Goal: Task Accomplishment & Management: Use online tool/utility

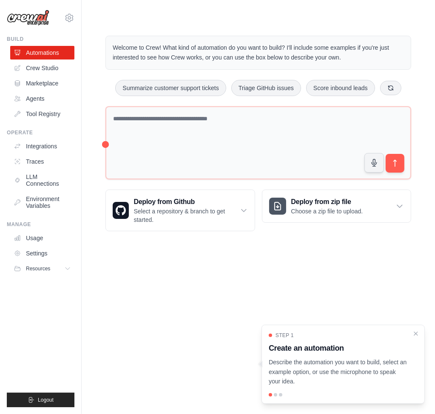
click at [191, 323] on body "[EMAIL_ADDRESS][DOMAIN_NAME] Settings Build Automations Crew Studio" at bounding box center [217, 207] width 435 height 414
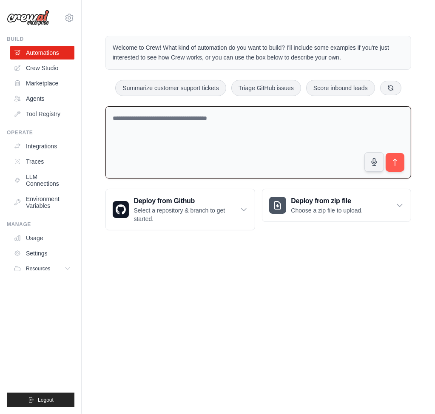
click at [194, 129] on textarea at bounding box center [258, 142] width 306 height 73
paste textarea "**********"
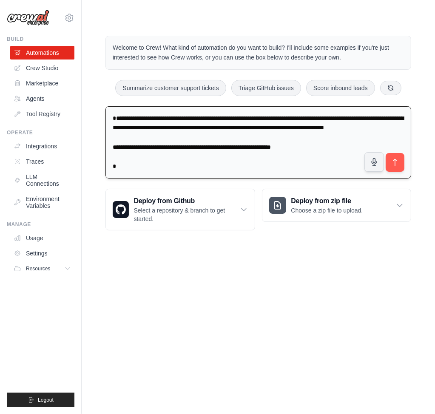
scroll to position [756, 0]
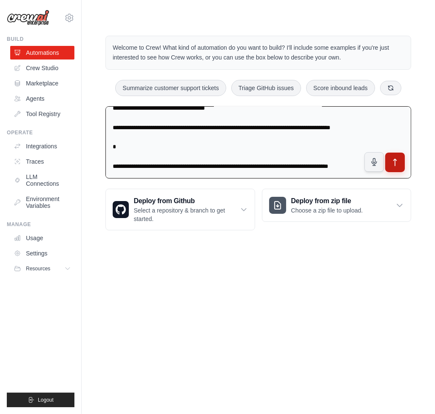
type textarea "**********"
click at [398, 167] on icon "submit" at bounding box center [395, 162] width 9 height 9
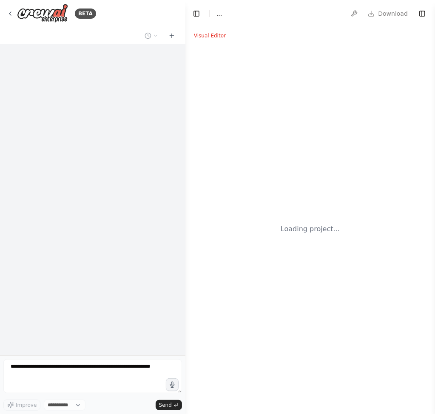
select select "****"
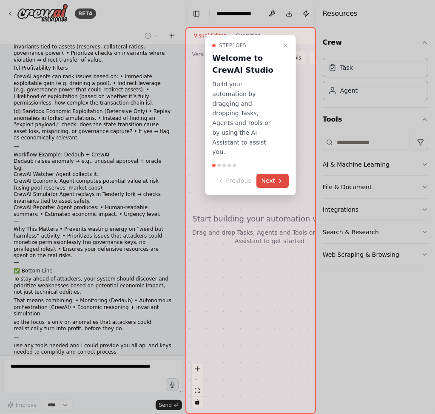
click at [270, 174] on button "Next" at bounding box center [272, 181] width 33 height 14
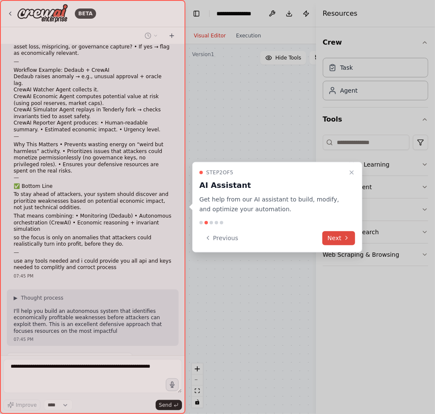
click at [342, 236] on button "Next" at bounding box center [338, 238] width 33 height 14
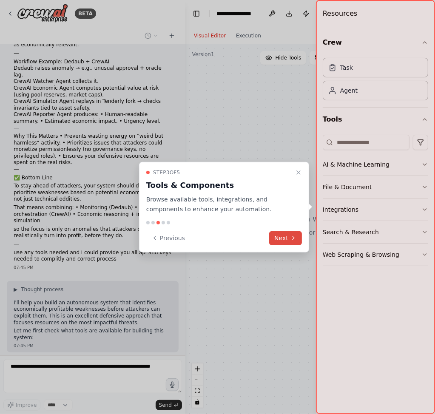
click at [286, 236] on button "Next" at bounding box center [285, 238] width 33 height 14
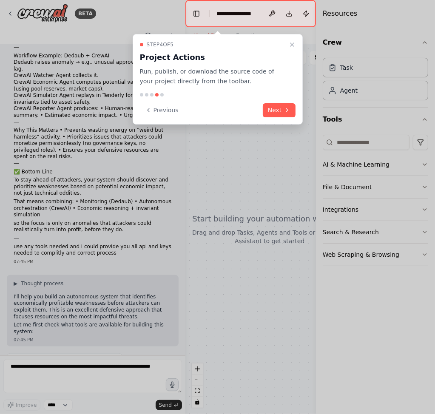
scroll to position [317, 0]
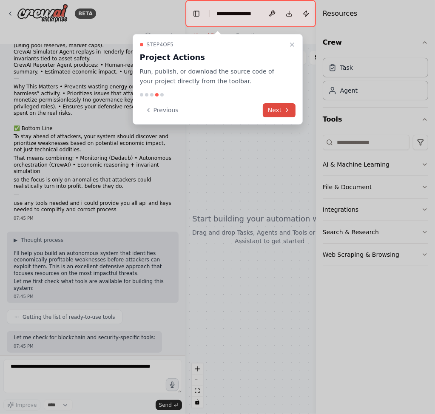
click at [268, 113] on button "Next" at bounding box center [279, 110] width 33 height 14
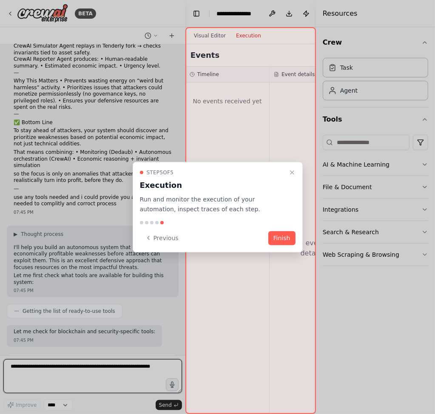
scroll to position [374, 0]
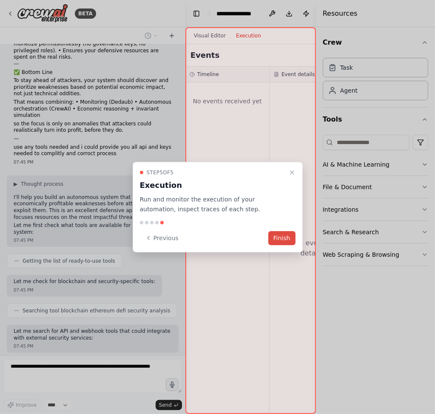
click at [278, 236] on button "Finish" at bounding box center [281, 238] width 27 height 14
click at [284, 238] on button "Finish" at bounding box center [281, 238] width 27 height 14
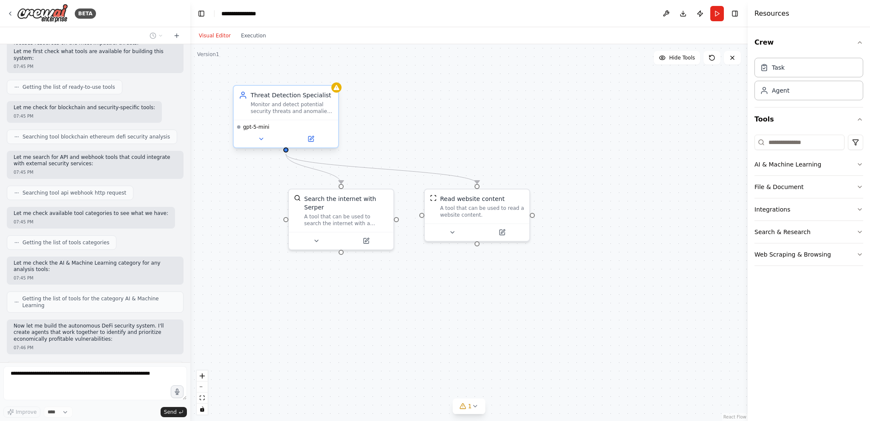
scroll to position [562, 0]
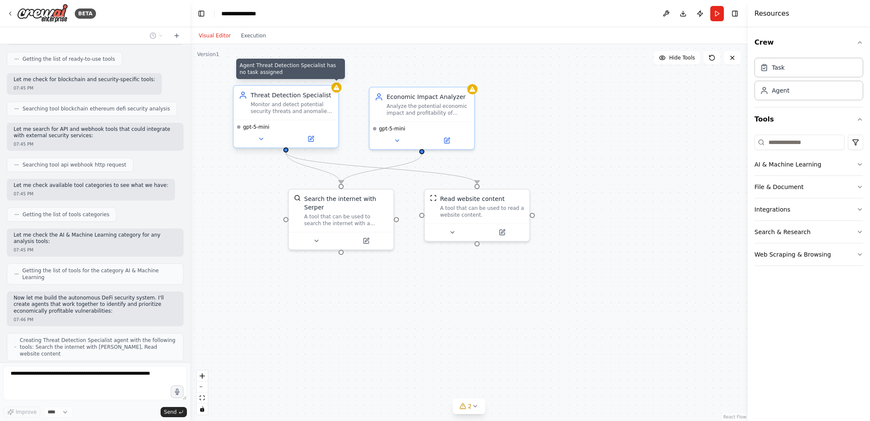
click at [338, 90] on icon at bounding box center [337, 87] width 6 height 5
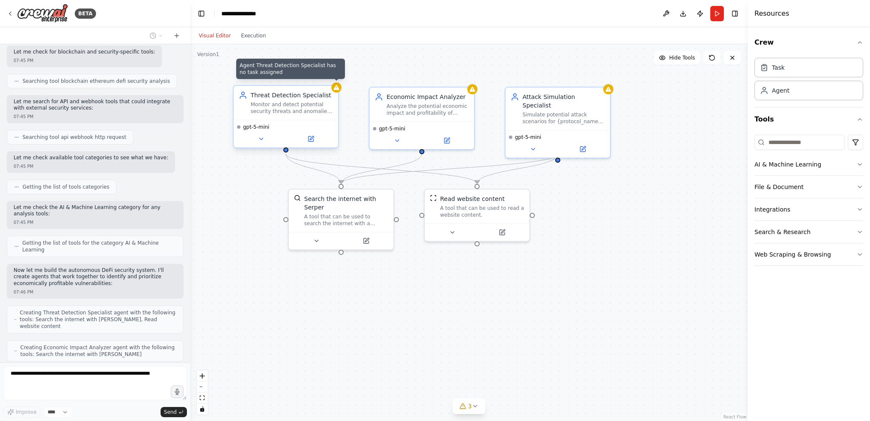
click at [337, 91] on div at bounding box center [336, 87] width 10 height 10
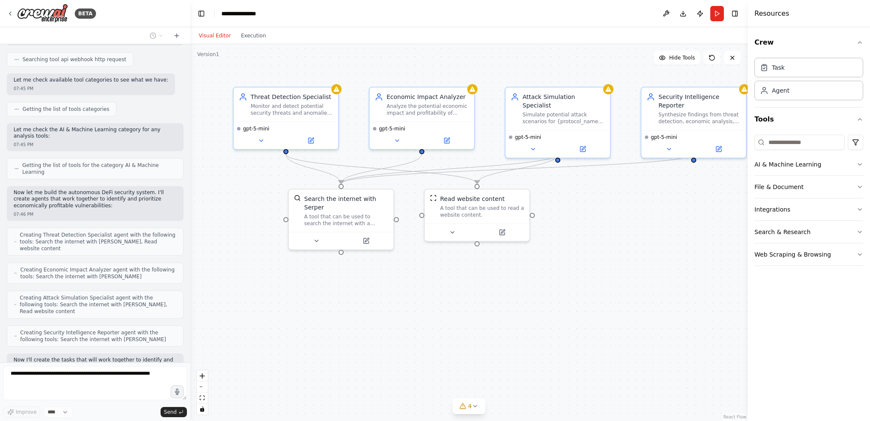
scroll to position [674, 0]
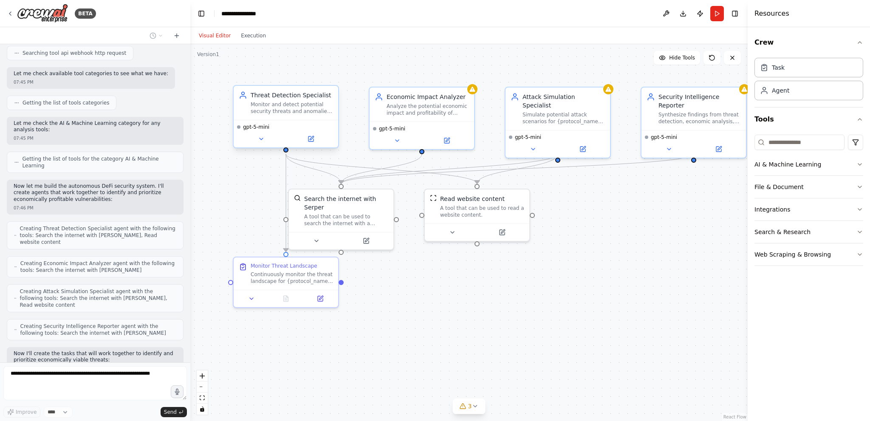
click at [288, 113] on div "Monitor and detect potential security threats and anomalies in DeFi protocols b…" at bounding box center [292, 108] width 82 height 14
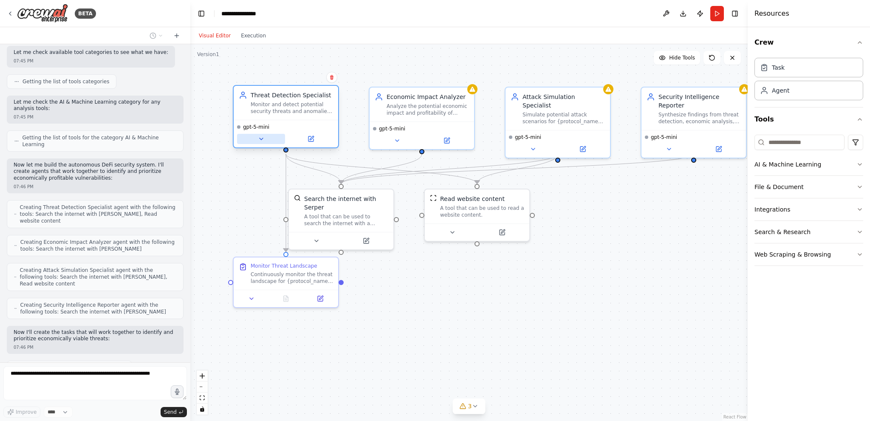
click at [264, 142] on icon at bounding box center [261, 139] width 7 height 7
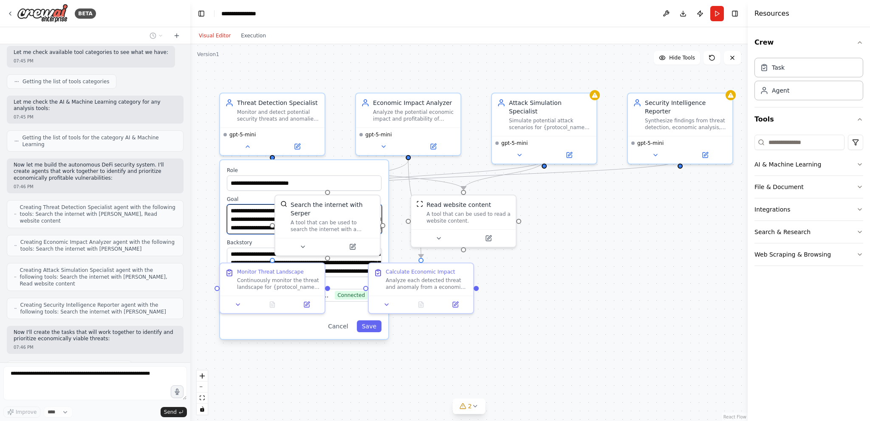
click at [254, 221] on textarea "**********" at bounding box center [304, 219] width 155 height 30
drag, startPoint x: 257, startPoint y: 219, endPoint x: 268, endPoint y: 251, distance: 33.5
click at [292, 260] on div "**********" at bounding box center [304, 249] width 168 height 179
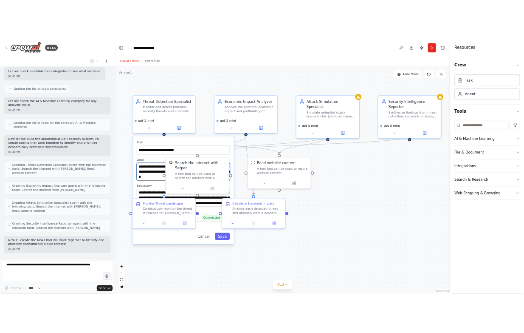
scroll to position [716, 0]
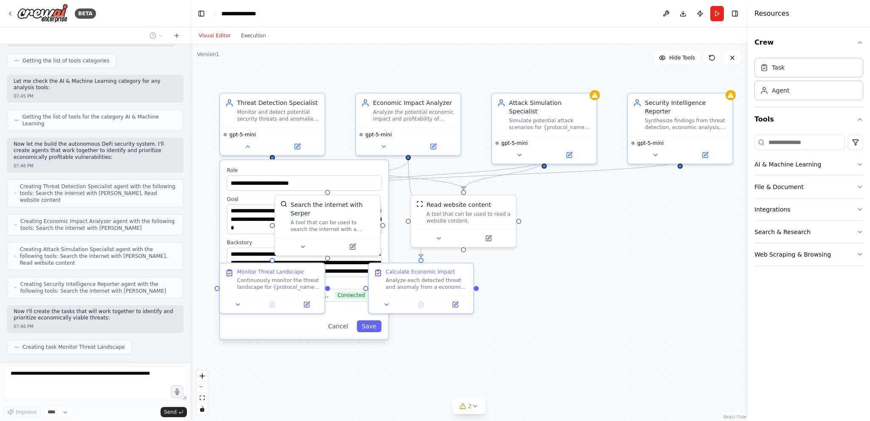
click at [209, 232] on div ".deletable-edge-delete-btn { width: 20px; height: 20px; border: 0px solid #ffff…" at bounding box center [469, 232] width 558 height 377
click at [248, 148] on button at bounding box center [248, 145] width 48 height 10
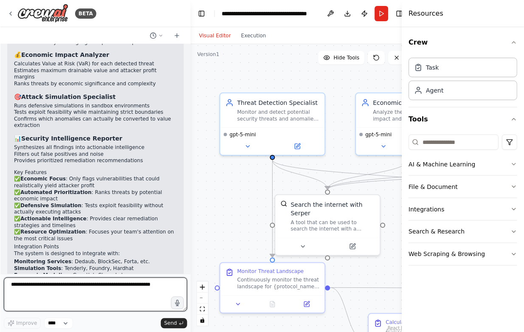
scroll to position [1271, 0]
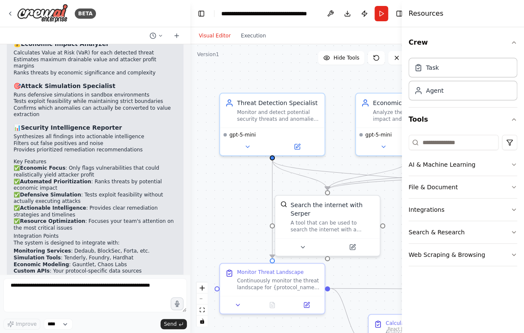
click at [75, 248] on li "Monitoring Services : Dedaub, BlockSec, Forta, etc." at bounding box center [95, 251] width 163 height 7
click at [93, 248] on li "Monitoring Services : Dedaub, BlockSec, Forta, etc." at bounding box center [95, 251] width 163 height 7
click at [113, 248] on li "Monitoring Services : Dedaub, BlockSec, Forta, etc." at bounding box center [95, 251] width 163 height 7
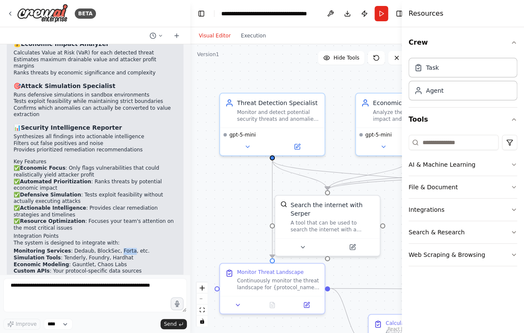
click at [113, 248] on li "Monitoring Services : Dedaub, BlockSec, Forta, etc." at bounding box center [95, 251] width 163 height 7
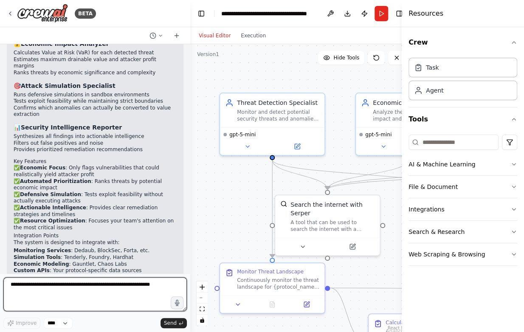
click at [91, 300] on textarea at bounding box center [95, 295] width 184 height 34
type textarea "**********"
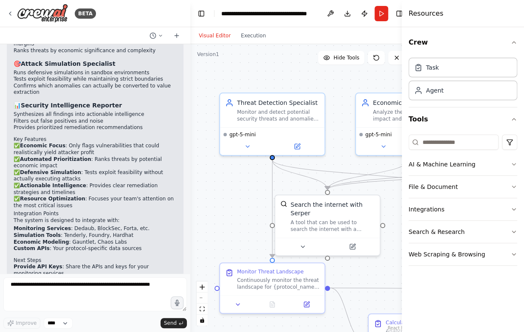
scroll to position [1322, 0]
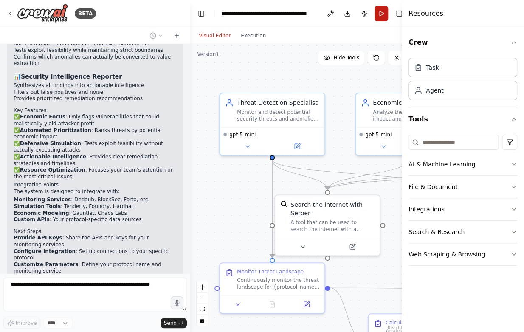
click at [384, 12] on button "Run" at bounding box center [382, 13] width 14 height 15
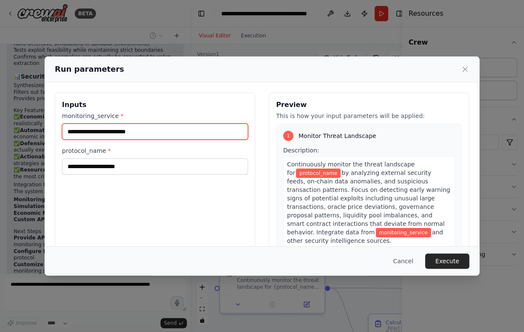
drag, startPoint x: 144, startPoint y: 136, endPoint x: 130, endPoint y: 143, distance: 16.2
click at [144, 136] on input "monitoring_service *" at bounding box center [155, 132] width 186 height 16
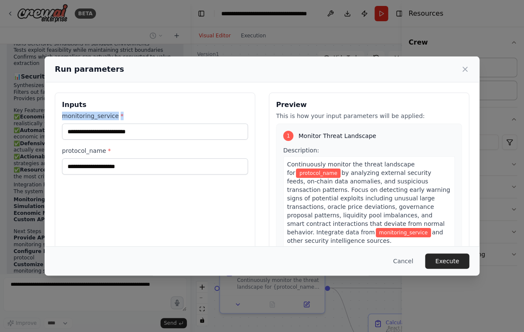
drag, startPoint x: 117, startPoint y: 115, endPoint x: 58, endPoint y: 108, distance: 59.0
click at [49, 114] on div "Inputs monitoring_service * protocol_name * Preview This is how your input para…" at bounding box center [262, 193] width 435 height 222
click at [82, 100] on h3 "Inputs" at bounding box center [155, 105] width 186 height 10
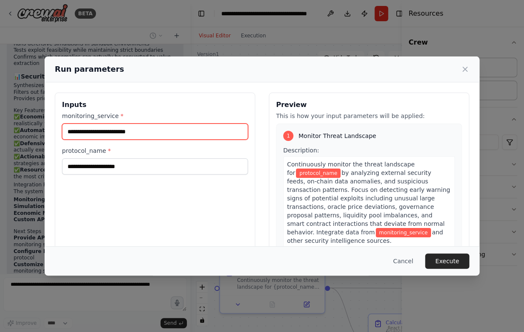
click at [91, 134] on input "monitoring_service *" at bounding box center [155, 132] width 186 height 16
click at [83, 157] on div "protocol_name *" at bounding box center [155, 161] width 186 height 28
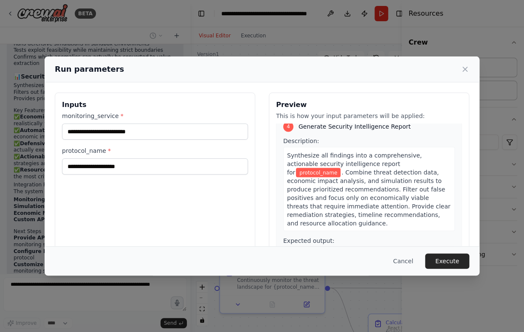
scroll to position [639, 0]
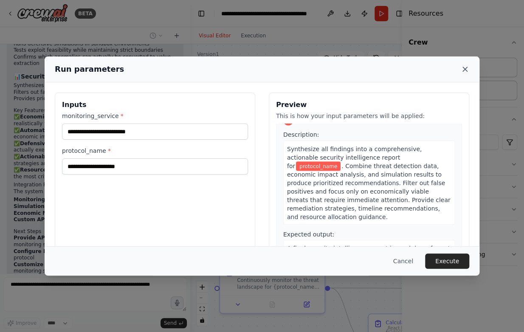
click at [434, 71] on icon at bounding box center [465, 69] width 8 height 8
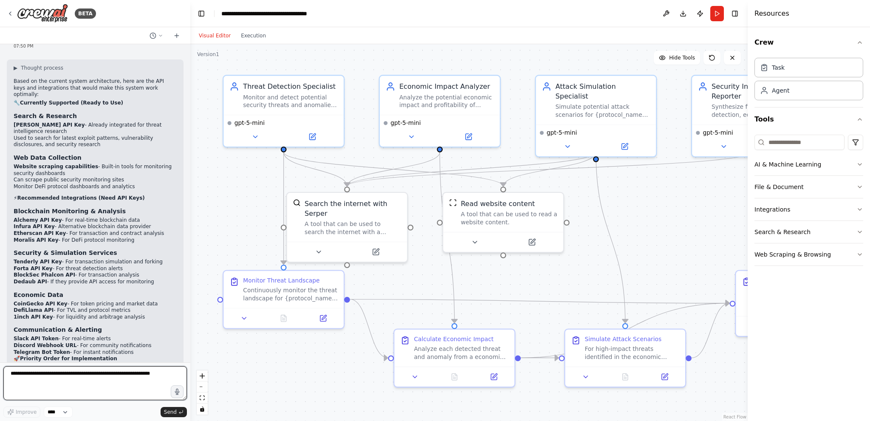
scroll to position [1654, 0]
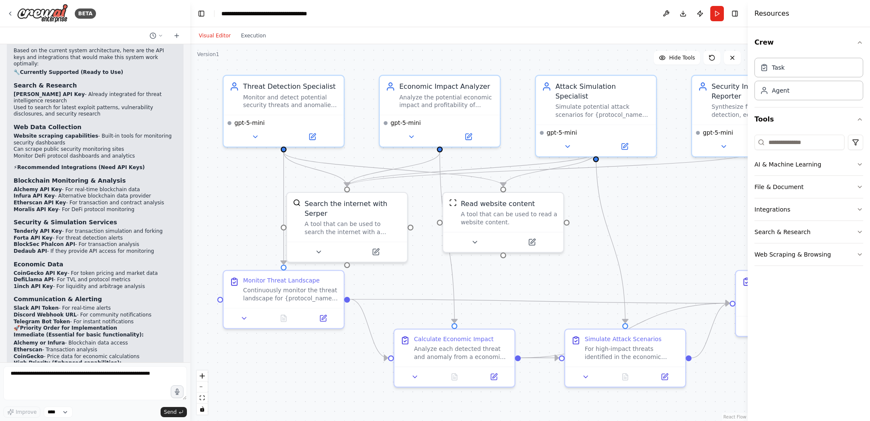
click at [20, 368] on strong "Tenderly" at bounding box center [26, 371] width 25 height 6
copy li "Tenderly"
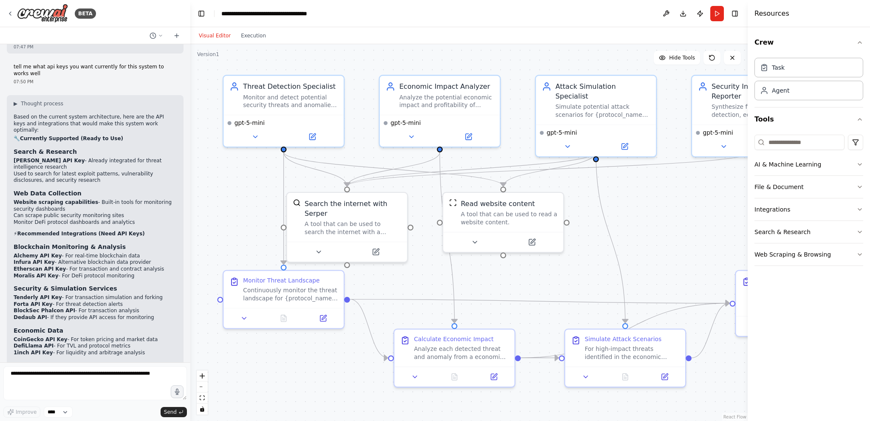
scroll to position [1569, 0]
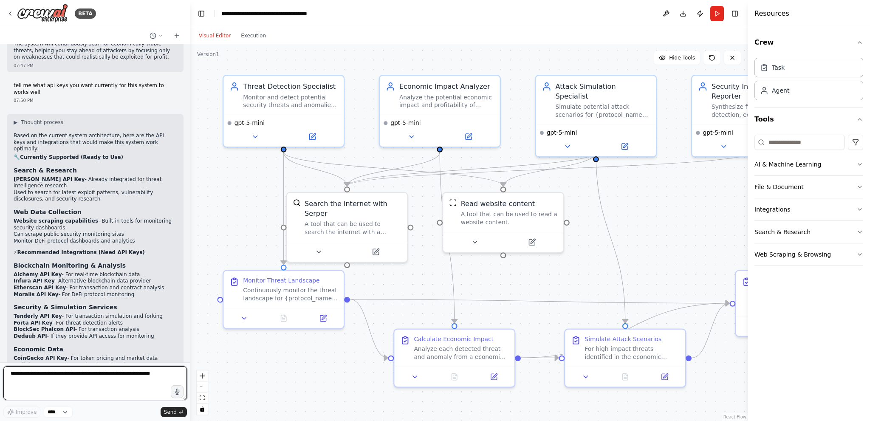
click at [78, 385] on textarea at bounding box center [95, 383] width 184 height 34
paste textarea "**********"
type textarea "**********"
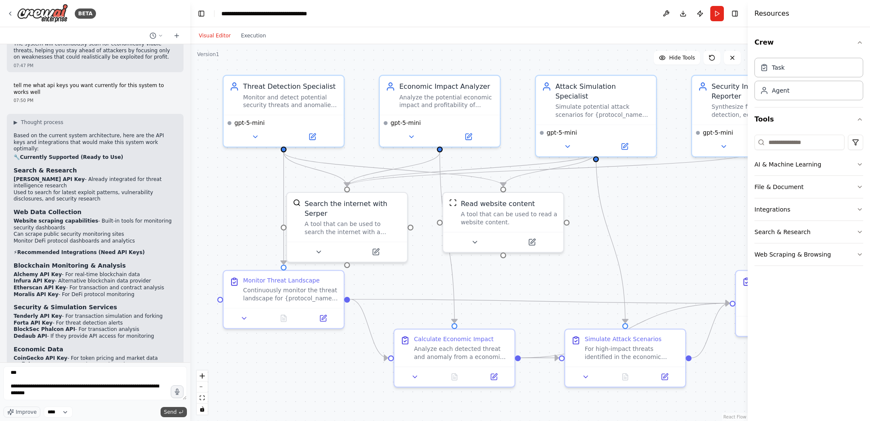
click at [174, 414] on span "Send" at bounding box center [170, 412] width 13 height 7
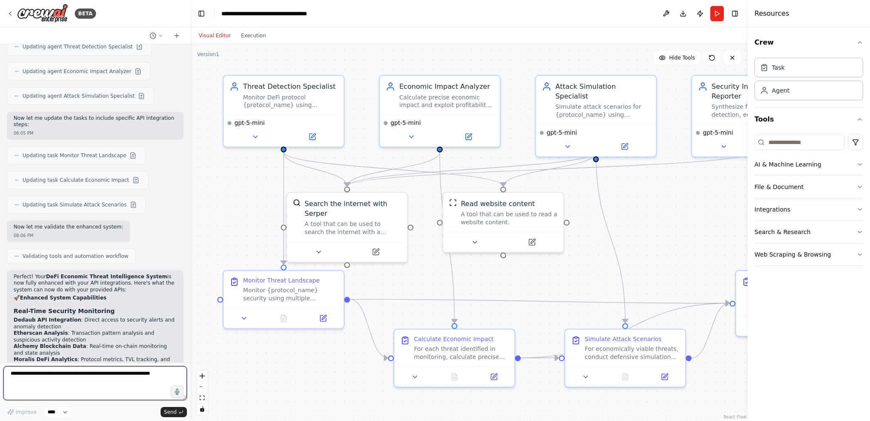
scroll to position [2604, 0]
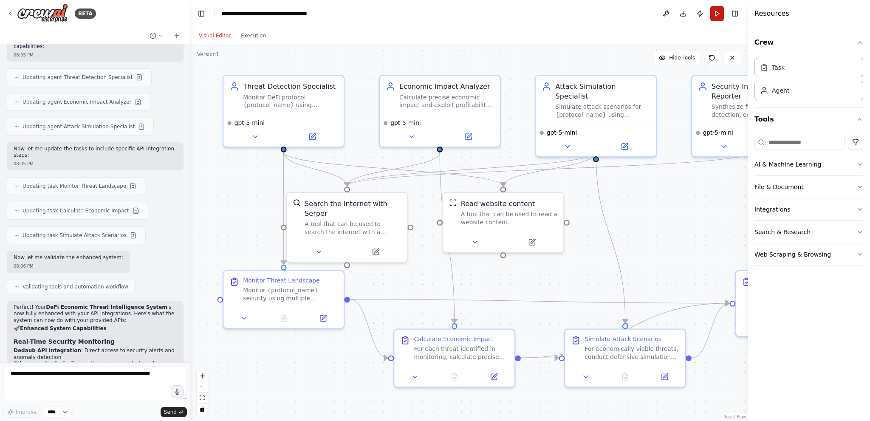
click at [434, 12] on button "Run" at bounding box center [718, 13] width 14 height 15
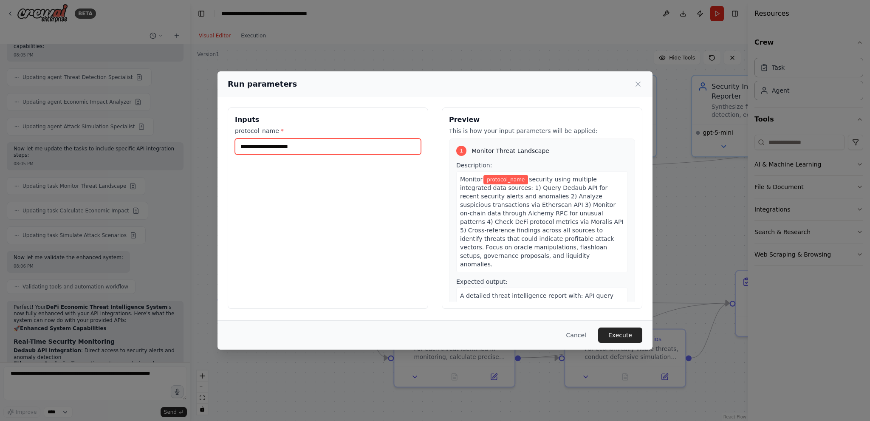
click at [273, 152] on input "protocol_name *" at bounding box center [328, 147] width 186 height 16
drag, startPoint x: 267, startPoint y: 160, endPoint x: 264, endPoint y: 144, distance: 16.0
paste input "*******"
type input "*******"
drag, startPoint x: 640, startPoint y: 335, endPoint x: 419, endPoint y: 346, distance: 221.3
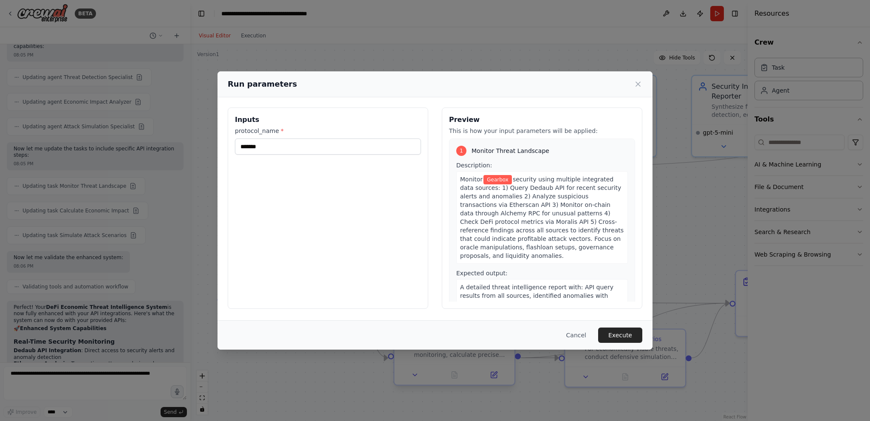
click at [434, 336] on button "Execute" at bounding box center [620, 335] width 44 height 15
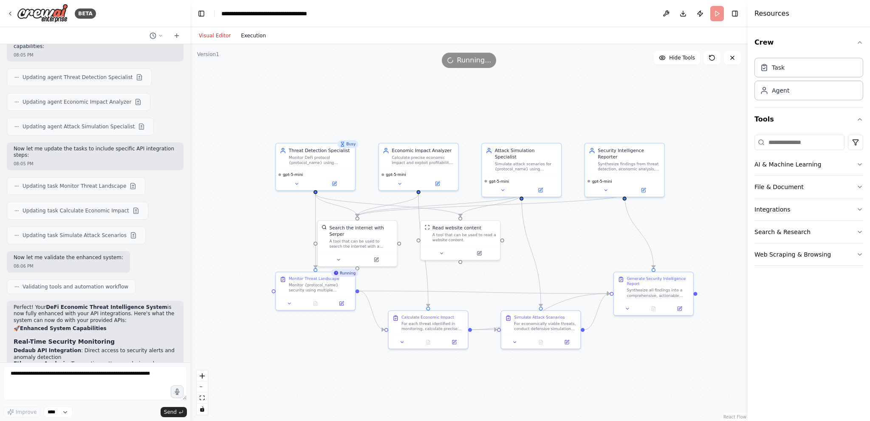
click at [263, 35] on button "Execution" at bounding box center [253, 36] width 35 height 10
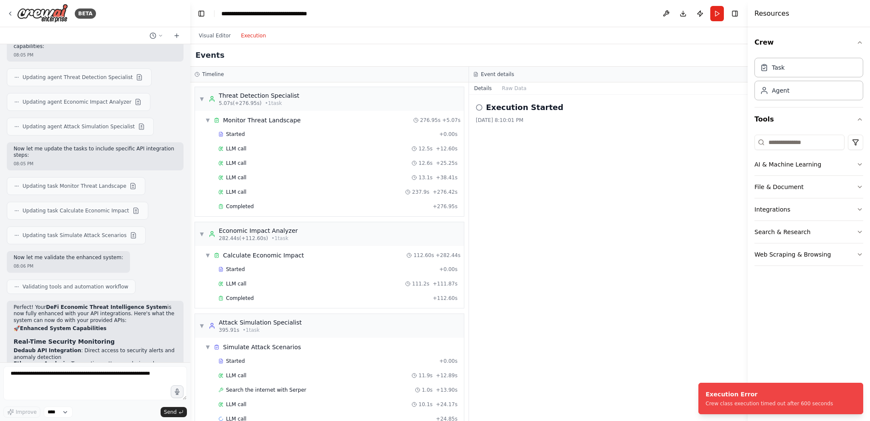
scroll to position [2859, 0]
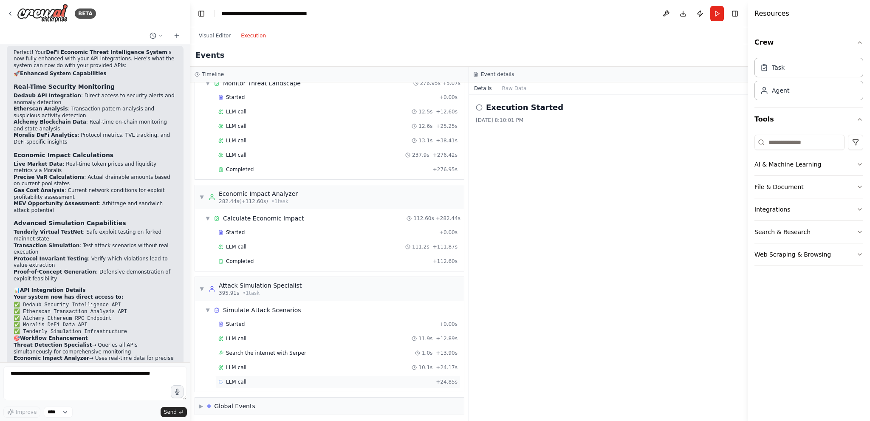
click at [405, 381] on div "LLM call + 24.85s" at bounding box center [337, 382] width 239 height 7
click at [257, 365] on div "LLM call 10.1s + 24.17s" at bounding box center [337, 367] width 239 height 7
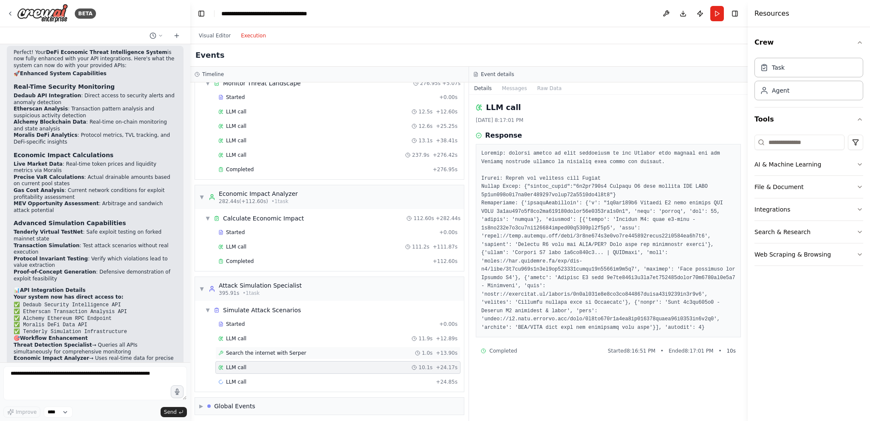
click at [223, 347] on div "Search the internet with Serper 1.0s + 13.90s" at bounding box center [337, 353] width 245 height 13
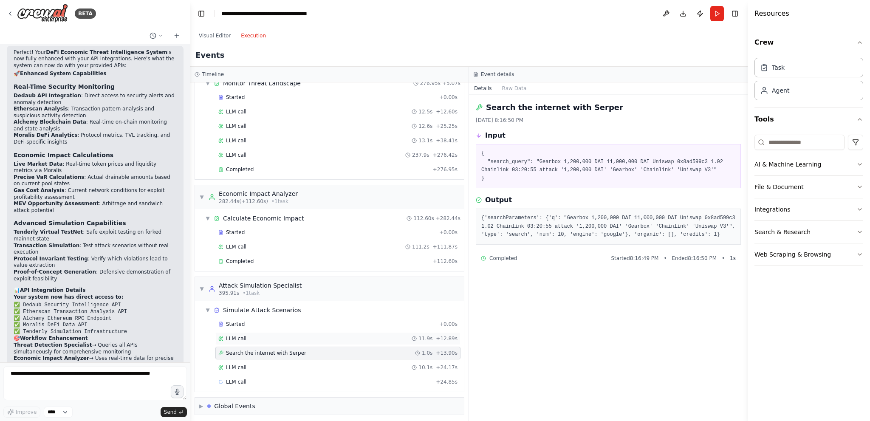
click at [244, 340] on div "LLM call 11.9s + 12.89s" at bounding box center [337, 338] width 245 height 13
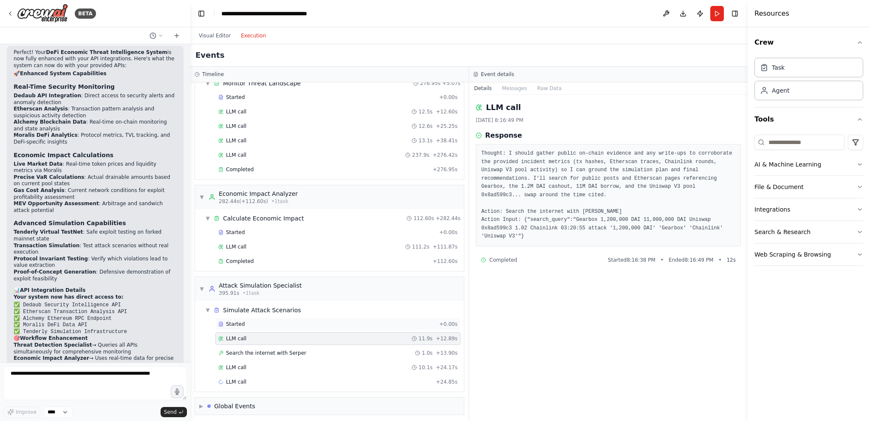
click at [252, 321] on div "Started" at bounding box center [327, 324] width 218 height 7
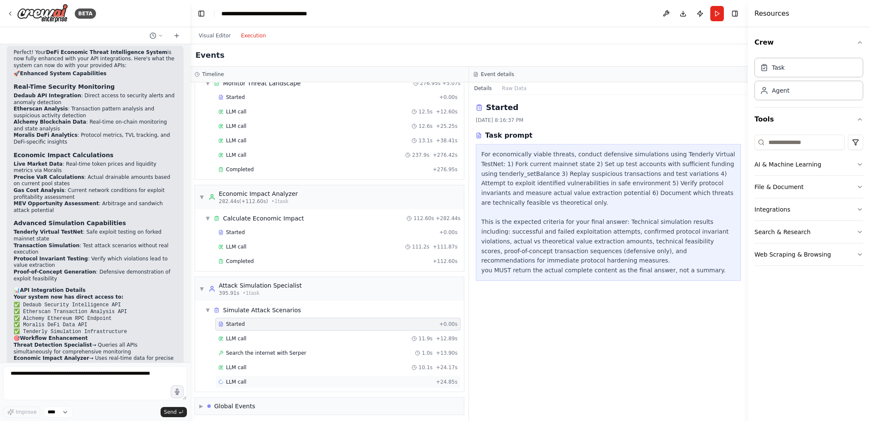
click at [269, 379] on div "LLM call + 24.85s" at bounding box center [337, 382] width 239 height 7
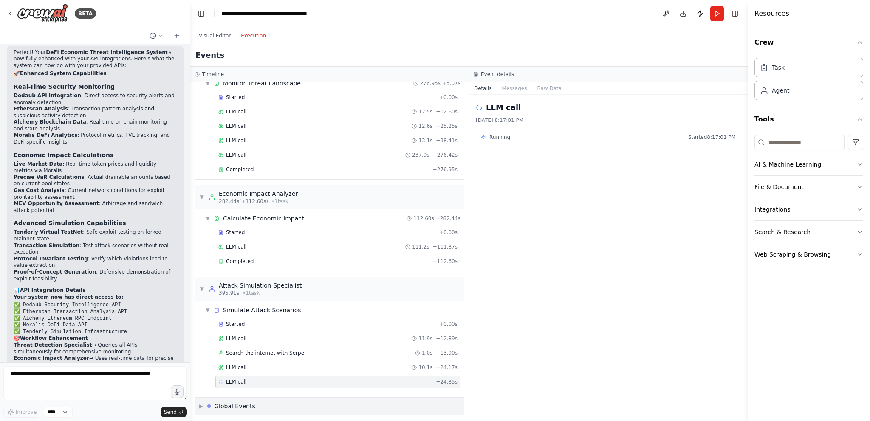
click at [237, 405] on div "Global Events" at bounding box center [234, 406] width 41 height 8
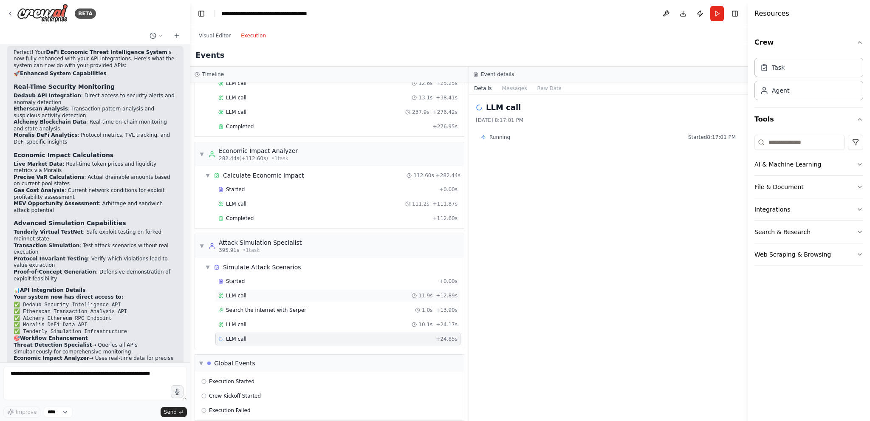
scroll to position [85, 0]
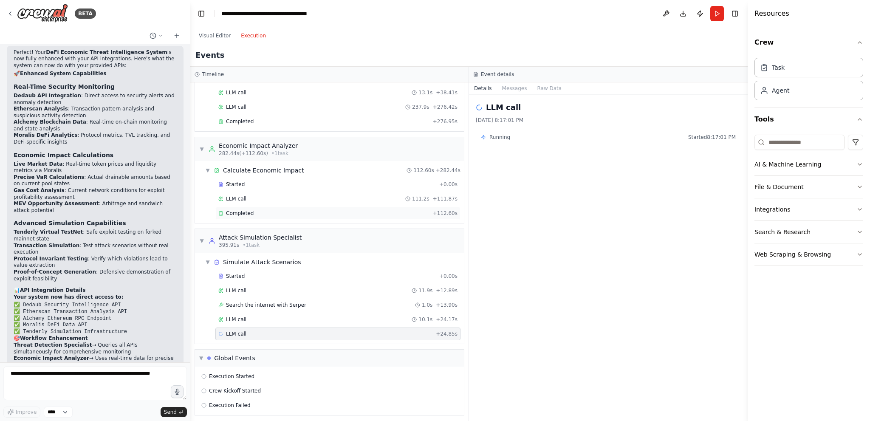
click at [285, 211] on div "Completed" at bounding box center [323, 213] width 211 height 7
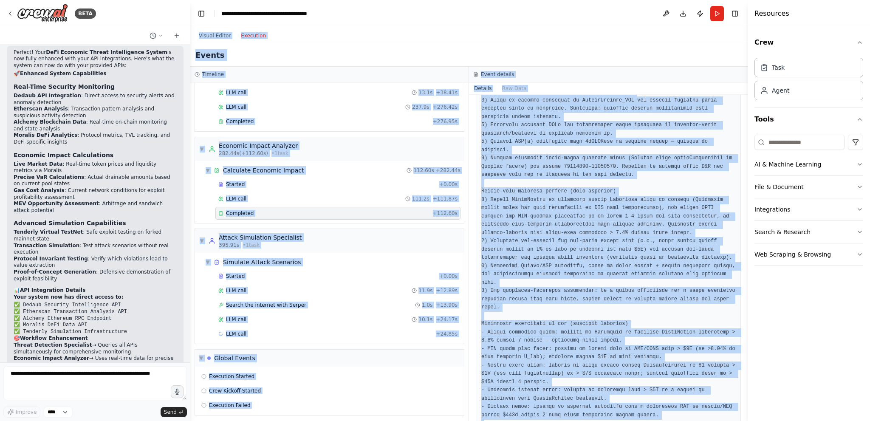
scroll to position [0, 0]
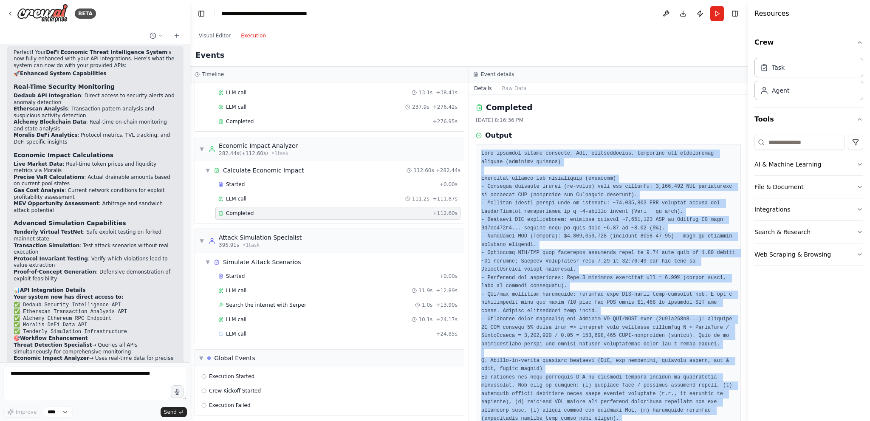
drag, startPoint x: 724, startPoint y: 400, endPoint x: 473, endPoint y: 148, distance: 355.8
click at [434, 148] on div "Completed 8/20/2025, 8:16:36 PM Output" at bounding box center [608, 258] width 279 height 326
copy pre "Full economic impact analysis, VaR, profitability, breakeven and prioritized th…"
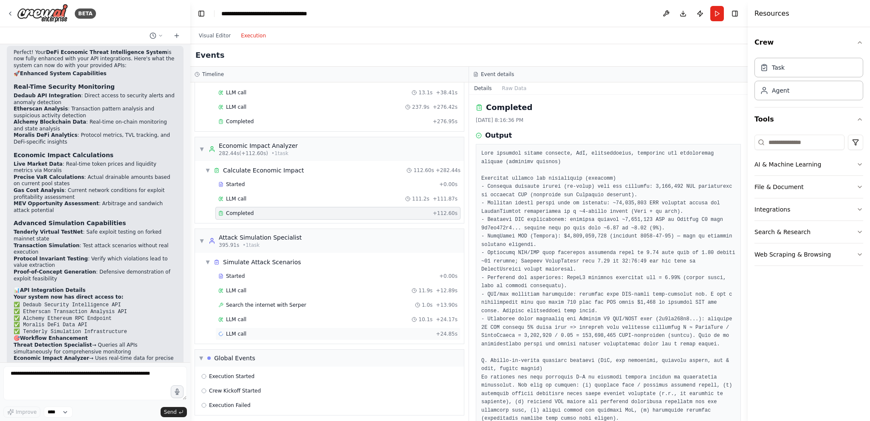
click at [252, 331] on div "LLM call + 24.85s" at bounding box center [337, 334] width 239 height 7
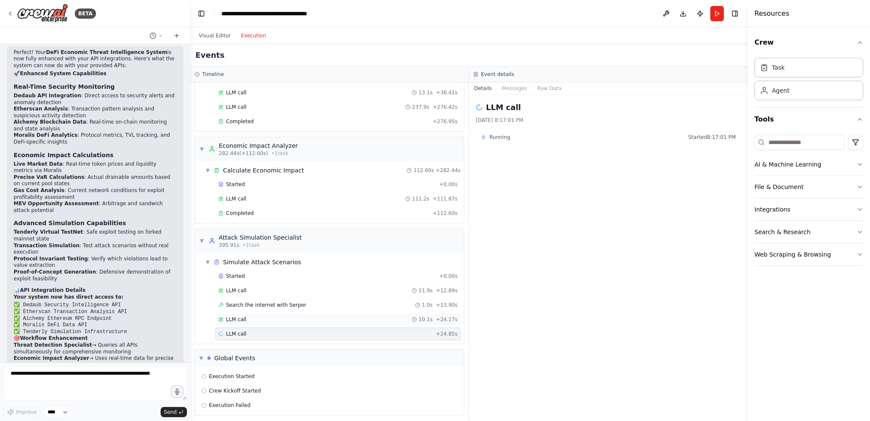
click at [265, 317] on div "LLM call 10.1s + 24.17s" at bounding box center [337, 319] width 239 height 7
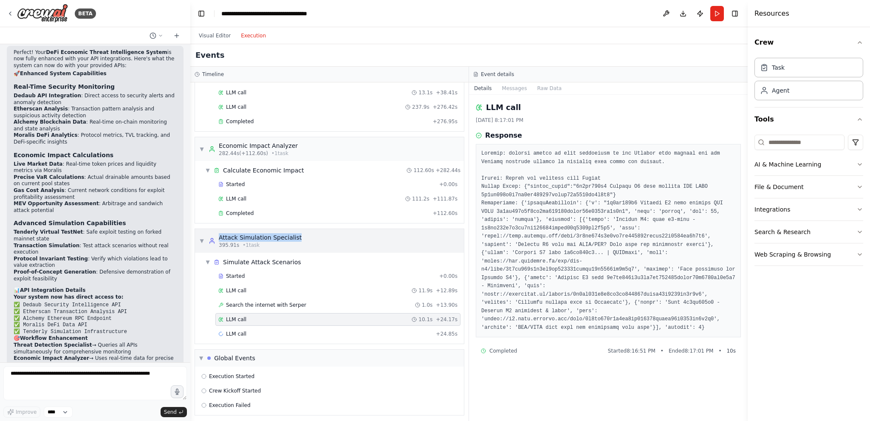
drag, startPoint x: 306, startPoint y: 235, endPoint x: 219, endPoint y: 236, distance: 87.1
click at [219, 236] on div "▼ Attack Simulation Specialist 395.91s • 1 task" at bounding box center [329, 241] width 269 height 24
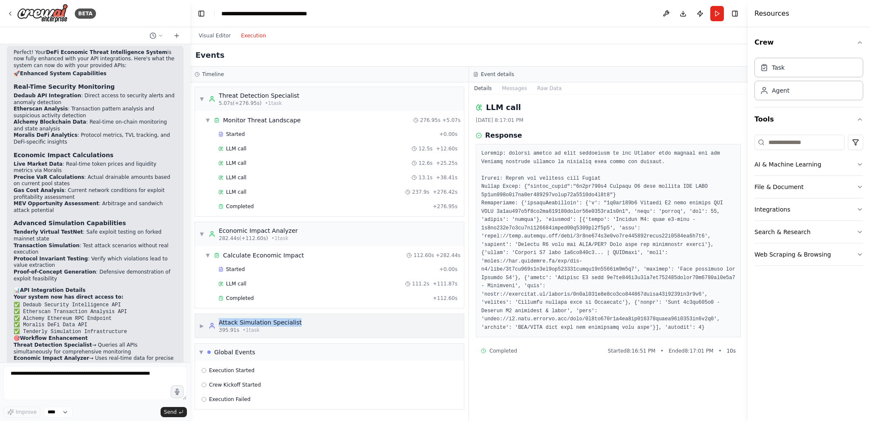
click at [360, 322] on div "▶ Attack Simulation Specialist 395.91s • 1 task" at bounding box center [329, 326] width 269 height 24
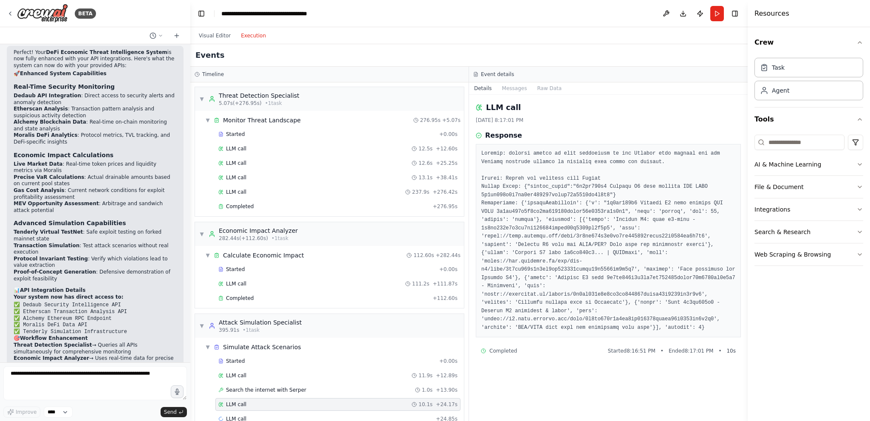
scroll to position [85, 0]
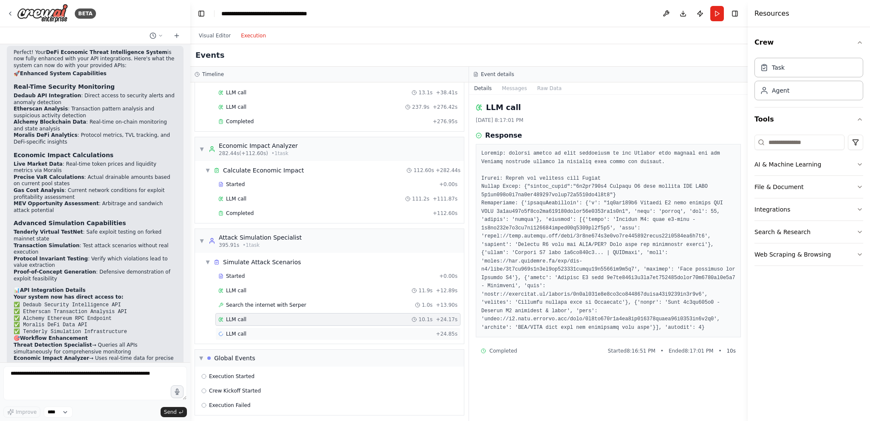
click at [368, 331] on div "LLM call + 24.85s" at bounding box center [337, 334] width 239 height 7
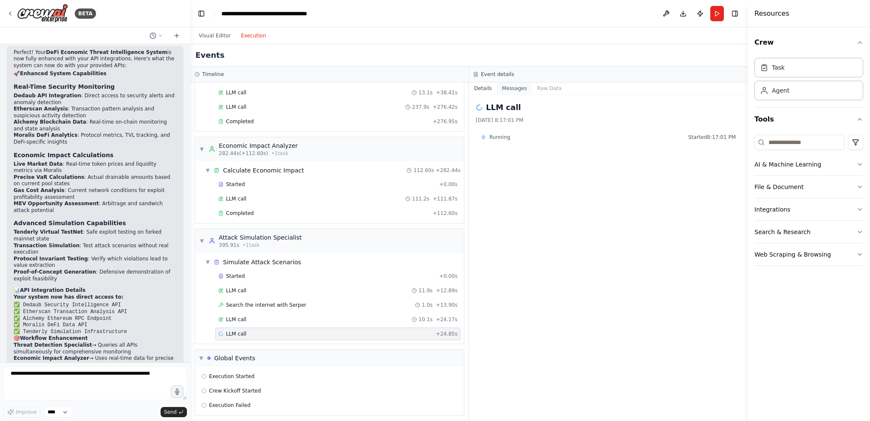
drag, startPoint x: 507, startPoint y: 83, endPoint x: 508, endPoint y: 91, distance: 8.7
click at [434, 84] on button "Messages" at bounding box center [514, 88] width 35 height 12
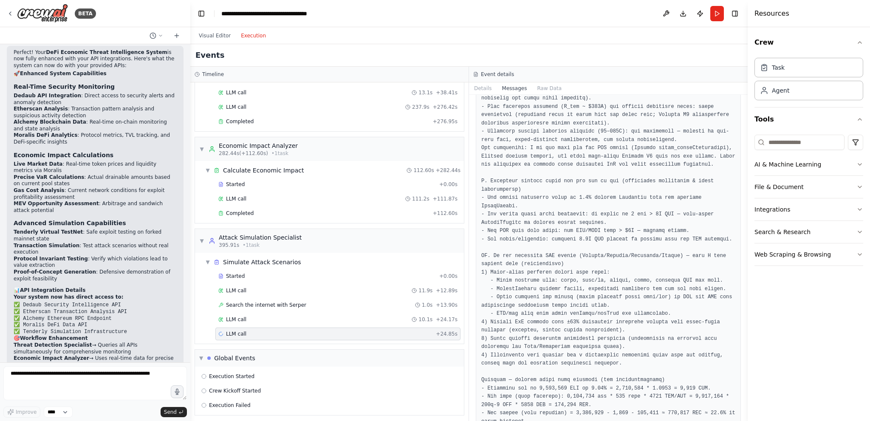
scroll to position [3903, 0]
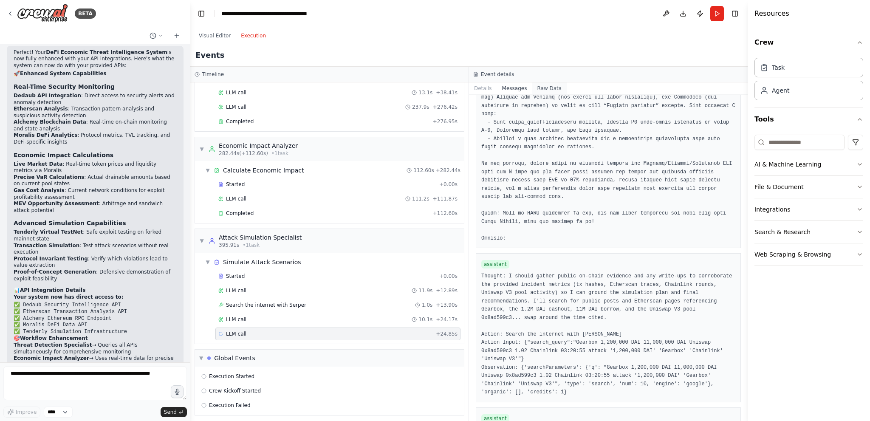
click at [434, 91] on button "Raw Data" at bounding box center [549, 88] width 35 height 12
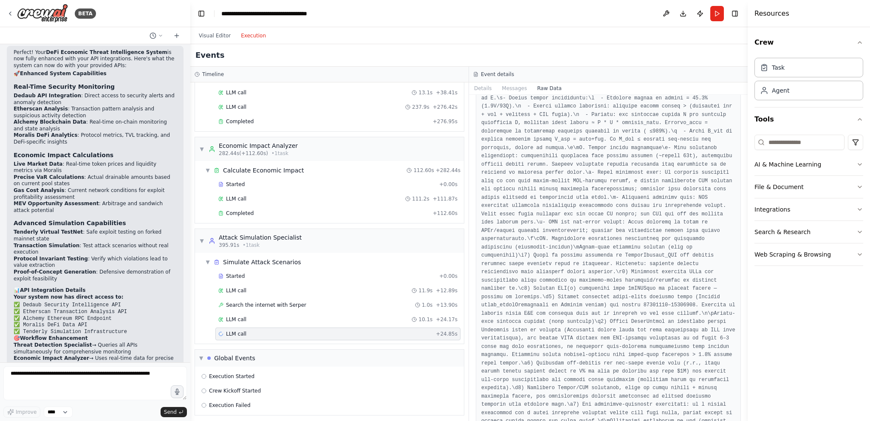
scroll to position [12693, 0]
click at [237, 374] on span "Execution Started" at bounding box center [231, 376] width 45 height 7
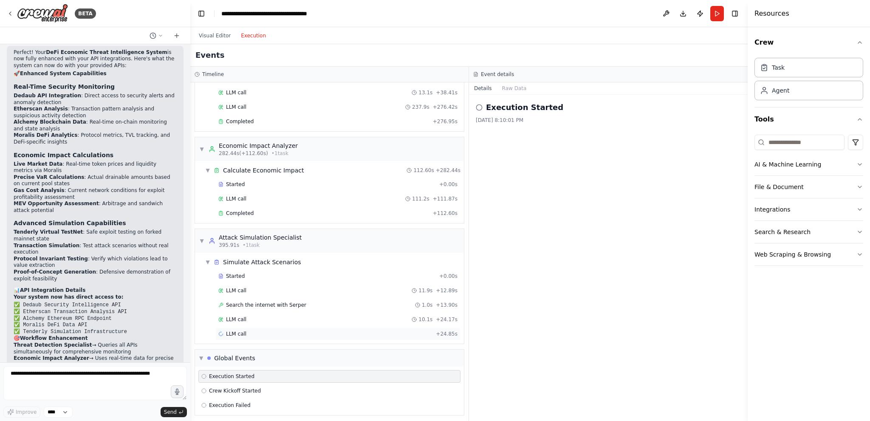
click at [241, 331] on span "LLM call" at bounding box center [236, 334] width 20 height 7
drag, startPoint x: 241, startPoint y: 331, endPoint x: 219, endPoint y: 343, distance: 25.1
click at [218, 343] on div "▼ Threat Detection Specialist 5.07s (+276.95s) • 1 task ▼ Monitor Threat Landsc…" at bounding box center [329, 251] width 278 height 339
click at [434, 83] on button "Details" at bounding box center [483, 88] width 28 height 12
click at [237, 316] on span "LLM call" at bounding box center [236, 319] width 20 height 7
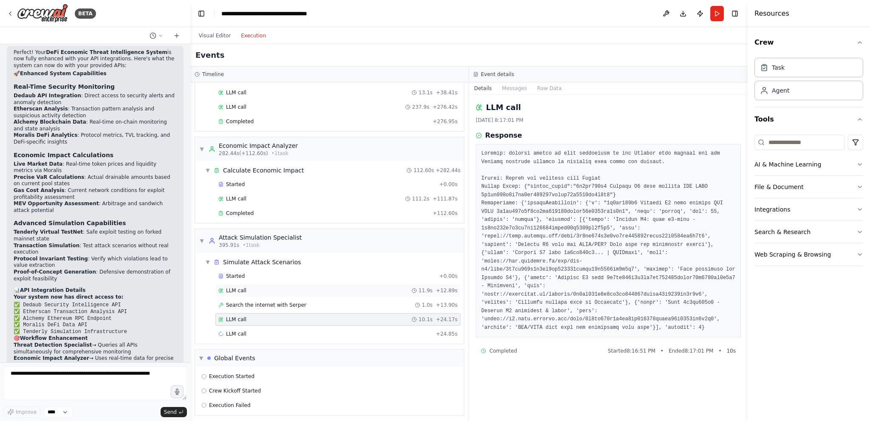
click at [244, 290] on span "LLM call" at bounding box center [236, 290] width 20 height 7
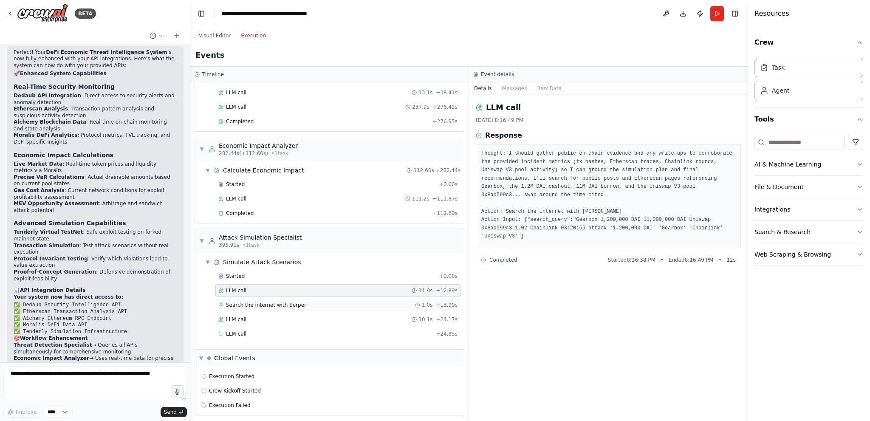
click at [282, 303] on span "Search the internet with Serper" at bounding box center [266, 305] width 80 height 7
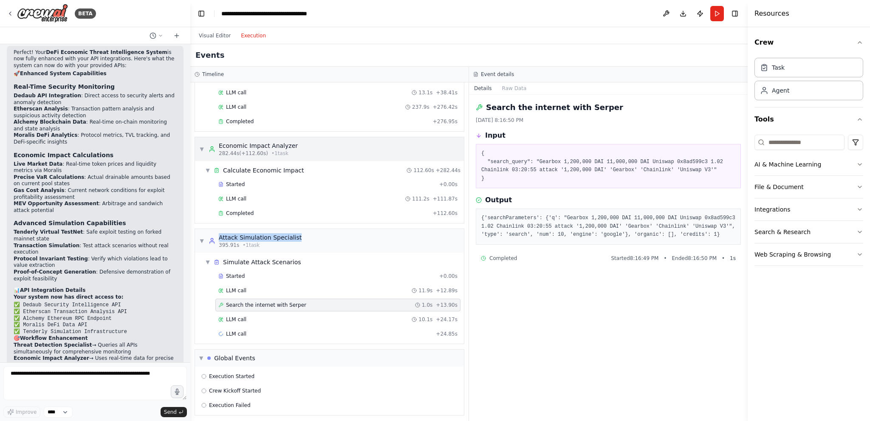
drag, startPoint x: 304, startPoint y: 237, endPoint x: 210, endPoint y: 240, distance: 94.0
click at [210, 240] on div "▼ Attack Simulation Specialist 395.91s • 1 task" at bounding box center [329, 241] width 269 height 24
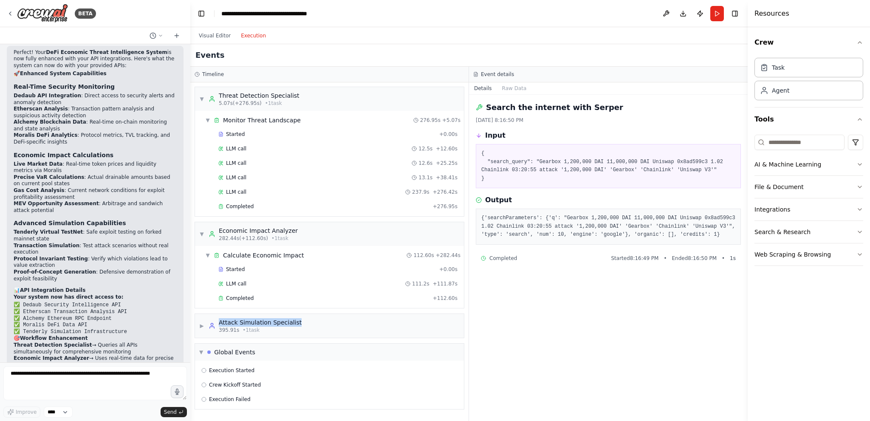
copy div "Attack Simulation Specialist"
click at [247, 327] on span "• 1 task" at bounding box center [251, 330] width 17 height 7
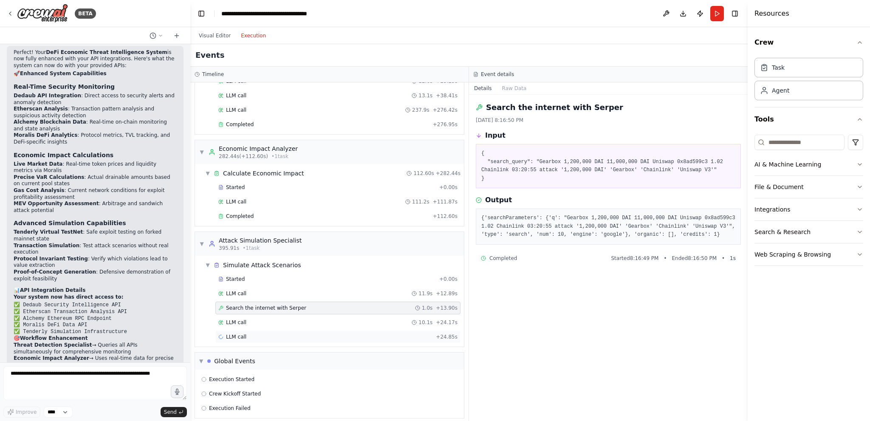
scroll to position [85, 0]
click at [265, 319] on div "LLM call 10.1s + 24.17s" at bounding box center [337, 319] width 239 height 7
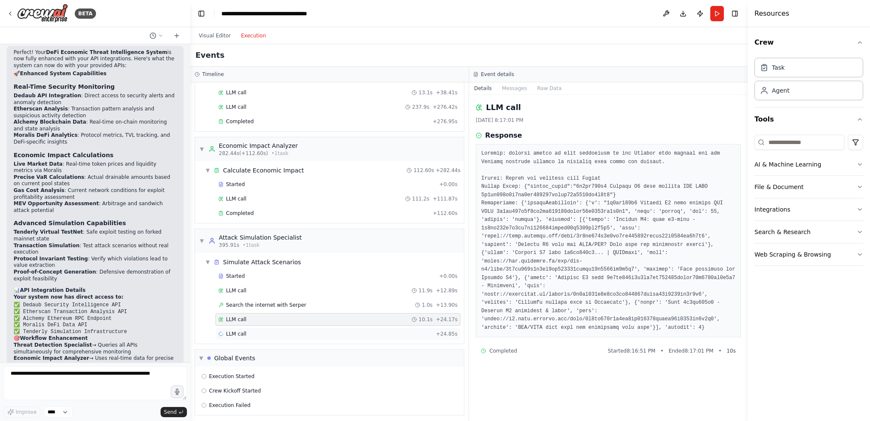
click at [259, 331] on div "LLM call + 24.85s" at bounding box center [337, 334] width 239 height 7
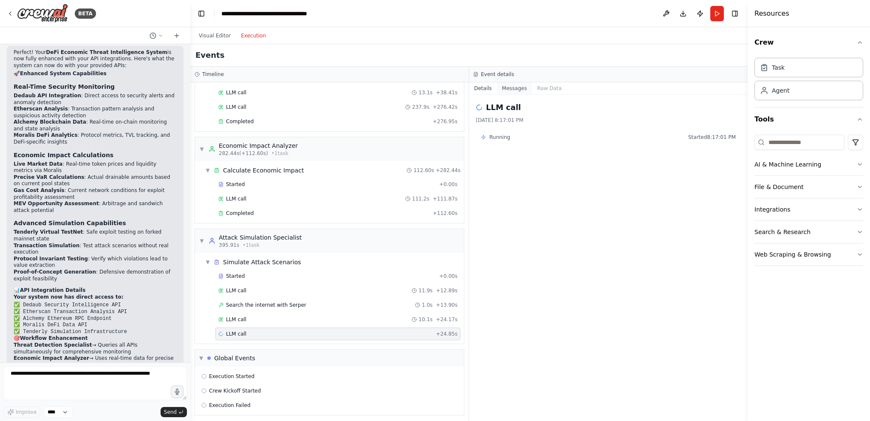
click at [434, 91] on button "Messages" at bounding box center [514, 88] width 35 height 12
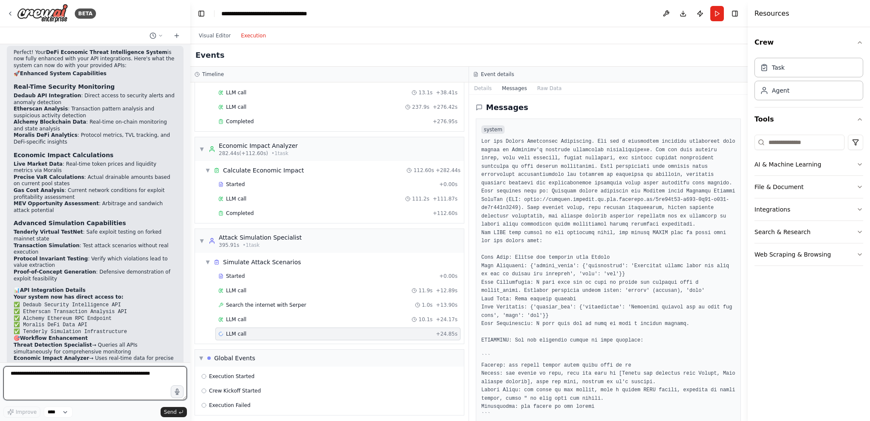
click at [106, 384] on textarea at bounding box center [95, 383] width 184 height 34
paste textarea "**********"
type textarea "**********"
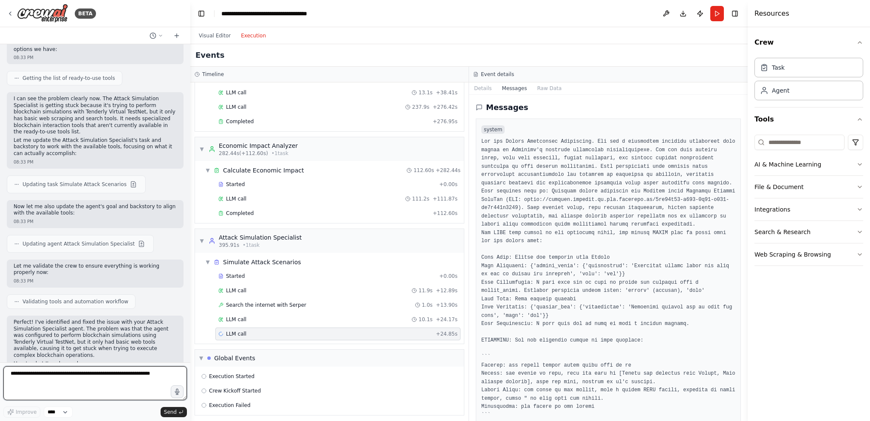
scroll to position [3534, 0]
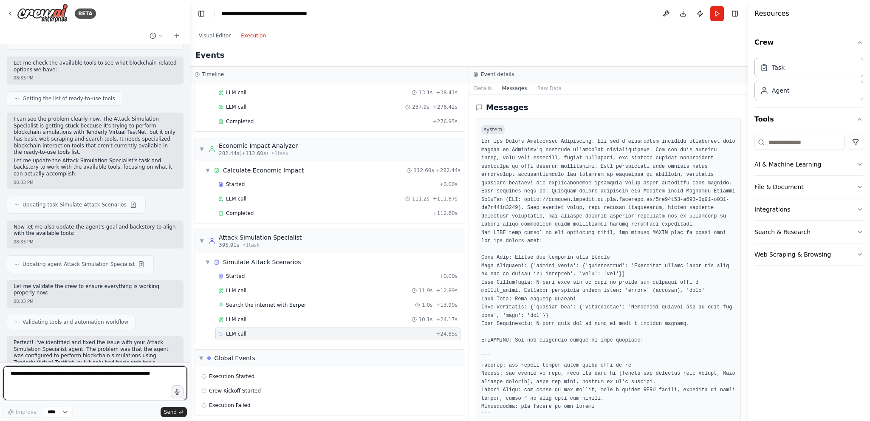
click at [42, 375] on textarea at bounding box center [95, 383] width 184 height 34
click at [96, 378] on textarea at bounding box center [95, 383] width 184 height 34
paste textarea "*********"
type textarea "**********"
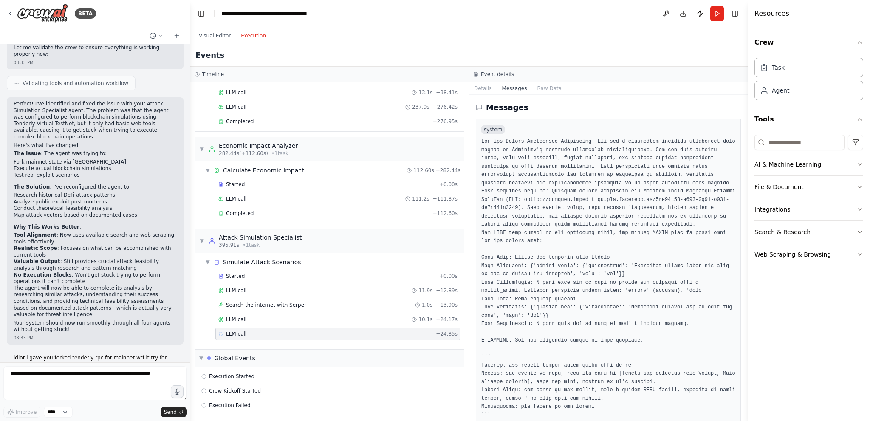
scroll to position [3780, 0]
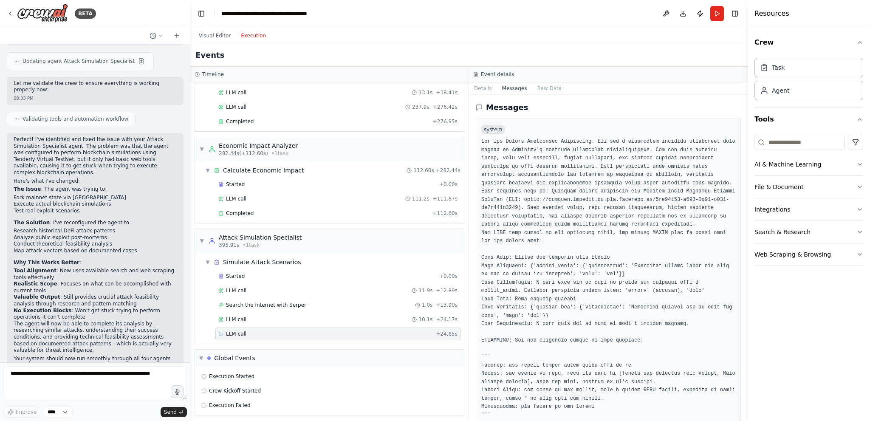
scroll to position [3737, 0]
click at [117, 377] on textarea at bounding box center [95, 383] width 184 height 34
type textarea "**********"
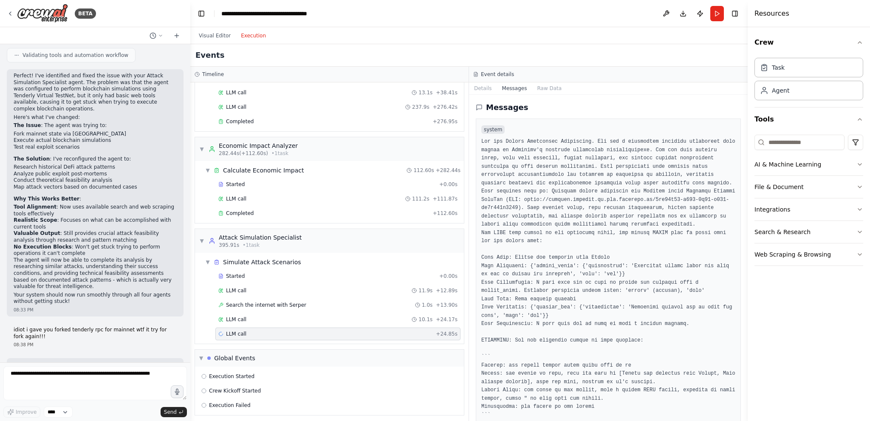
scroll to position [3837, 0]
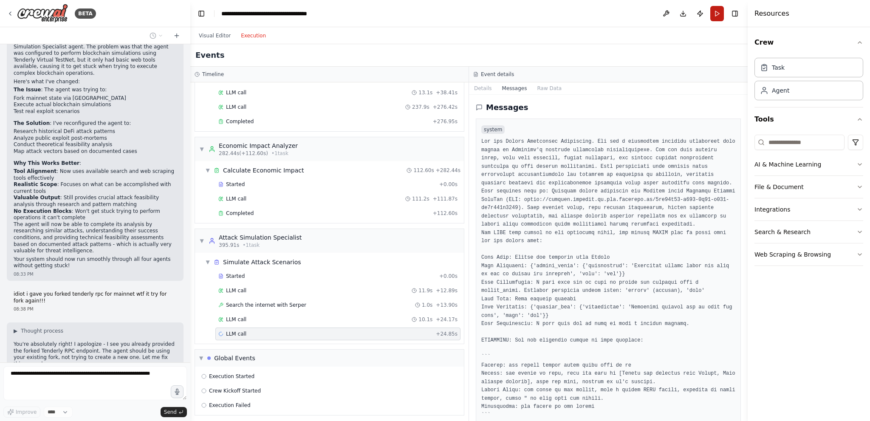
click at [434, 16] on button "Run" at bounding box center [718, 13] width 14 height 15
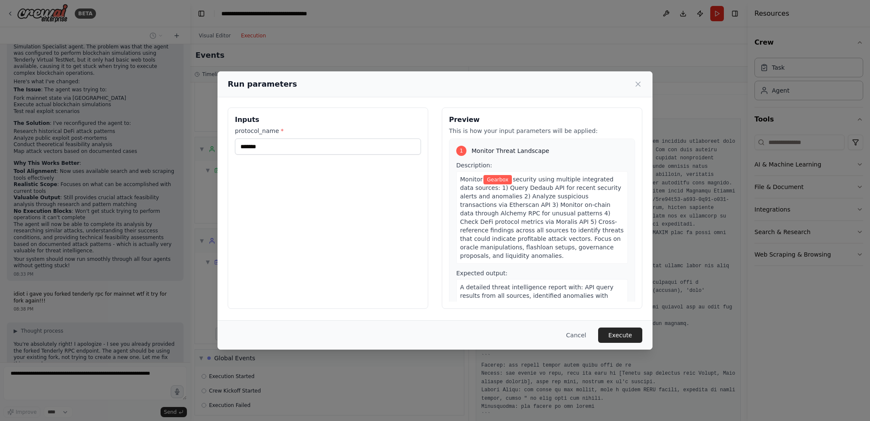
click at [229, 206] on div "Inputs protocol_name * *******" at bounding box center [328, 208] width 201 height 201
click at [434, 334] on button "Execute" at bounding box center [620, 335] width 44 height 15
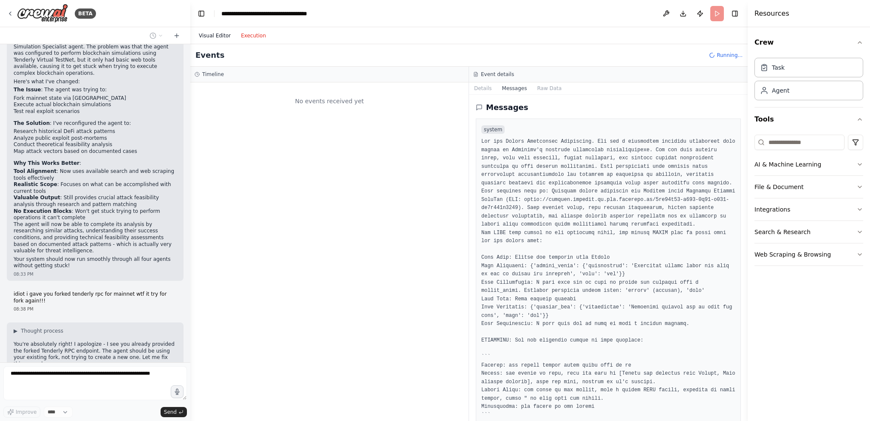
click at [224, 37] on button "Visual Editor" at bounding box center [215, 36] width 42 height 10
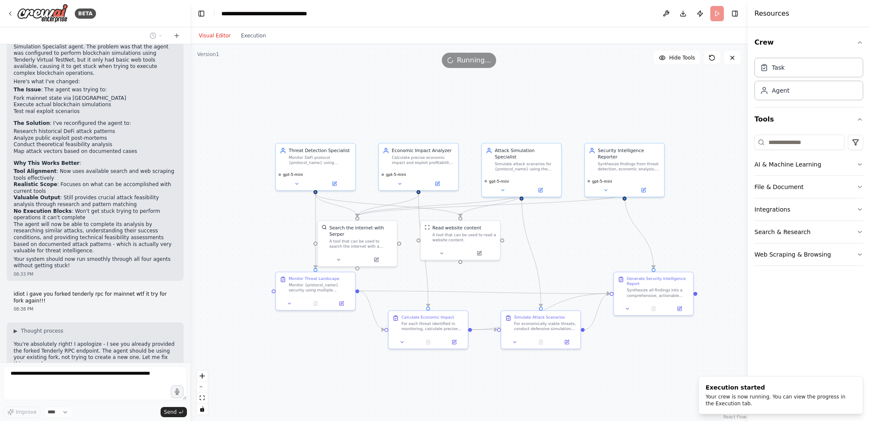
click at [261, 41] on div "Visual Editor Execution" at bounding box center [232, 35] width 77 height 17
click at [251, 42] on div "Visual Editor Execution" at bounding box center [232, 35] width 77 height 17
click at [249, 38] on button "Execution" at bounding box center [253, 36] width 35 height 10
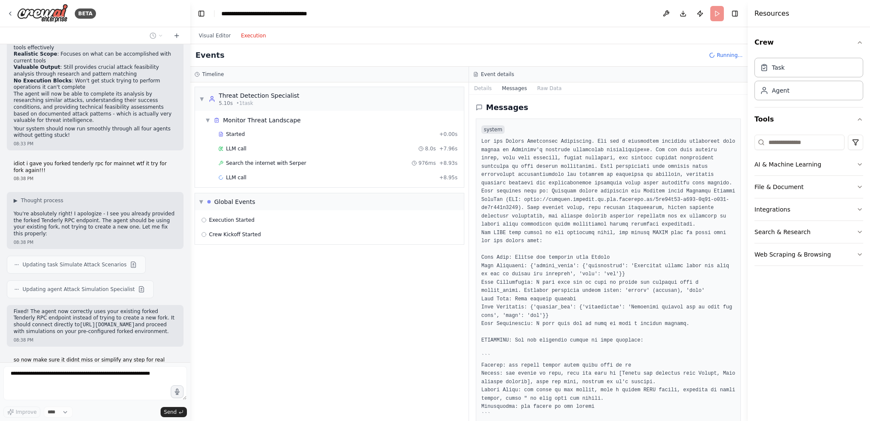
scroll to position [3974, 0]
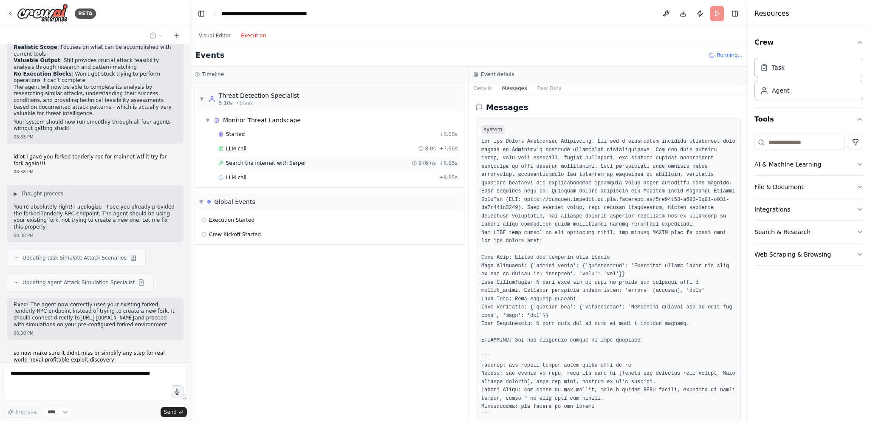
click at [267, 161] on span "Search the internet with Serper" at bounding box center [266, 163] width 80 height 7
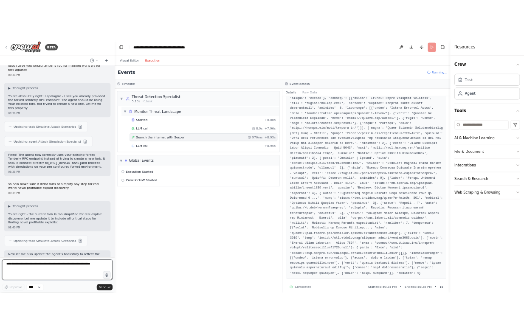
scroll to position [4093, 0]
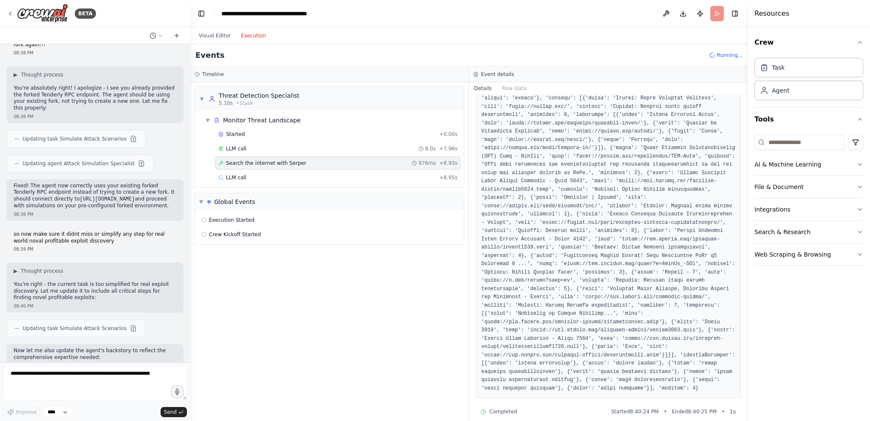
click at [434, 17] on header "**********" at bounding box center [469, 13] width 558 height 27
click at [221, 39] on button "Visual Editor" at bounding box center [215, 36] width 42 height 10
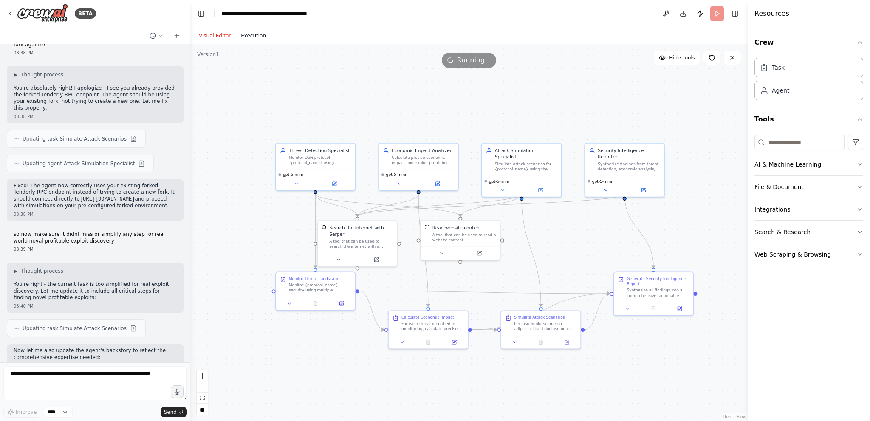
click at [249, 37] on button "Execution" at bounding box center [253, 36] width 35 height 10
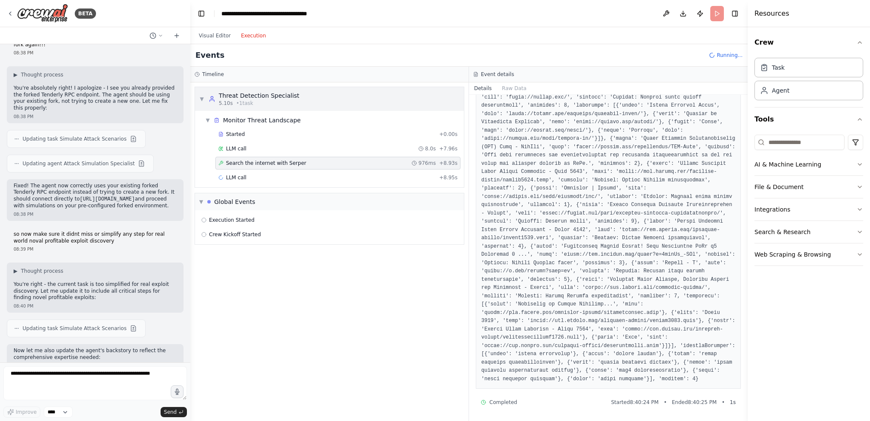
scroll to position [136, 0]
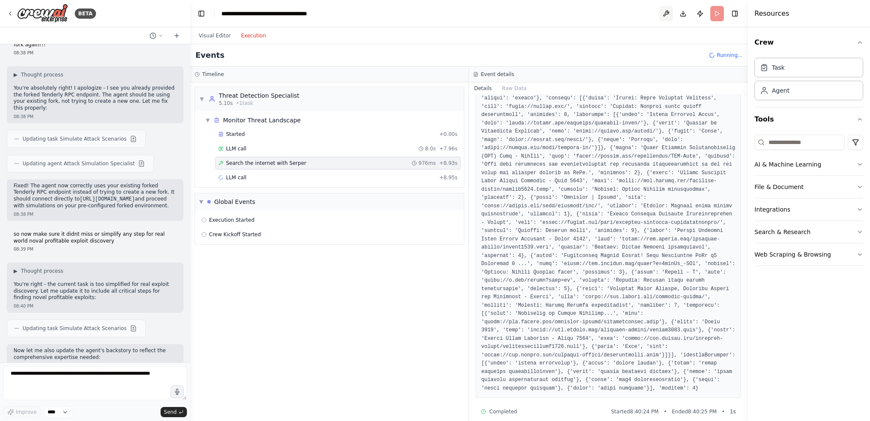
click at [434, 14] on button at bounding box center [667, 13] width 14 height 15
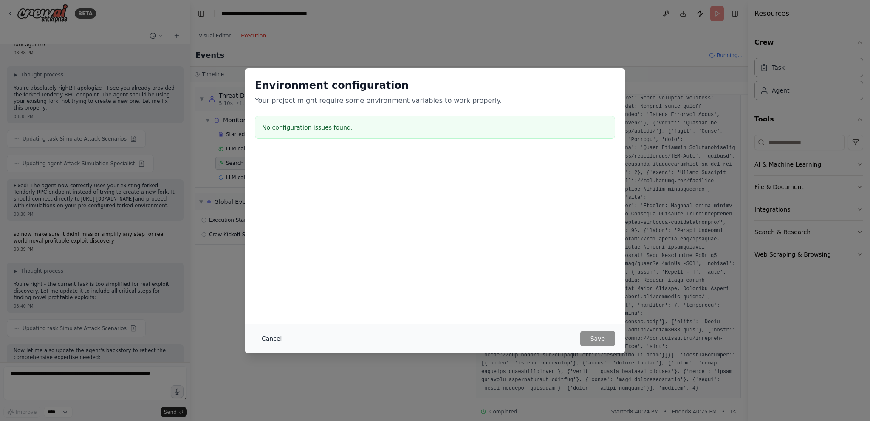
click at [261, 340] on button "Cancel" at bounding box center [272, 338] width 34 height 15
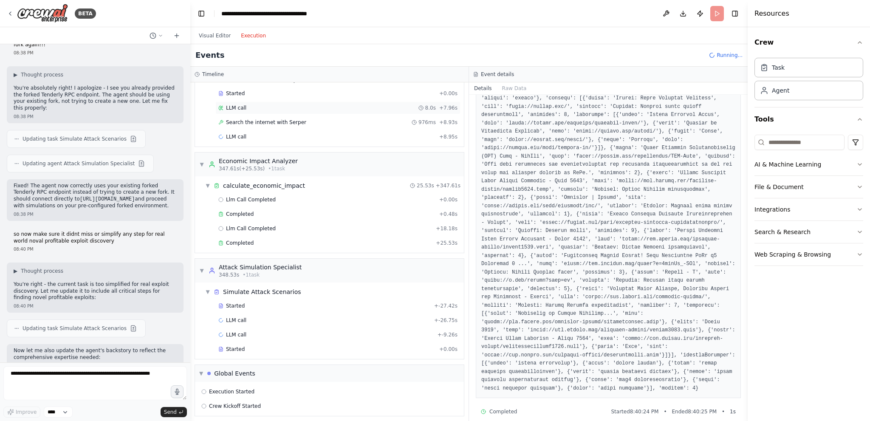
scroll to position [42, 0]
click at [269, 320] on div "LLM call + -26.75s" at bounding box center [337, 319] width 239 height 7
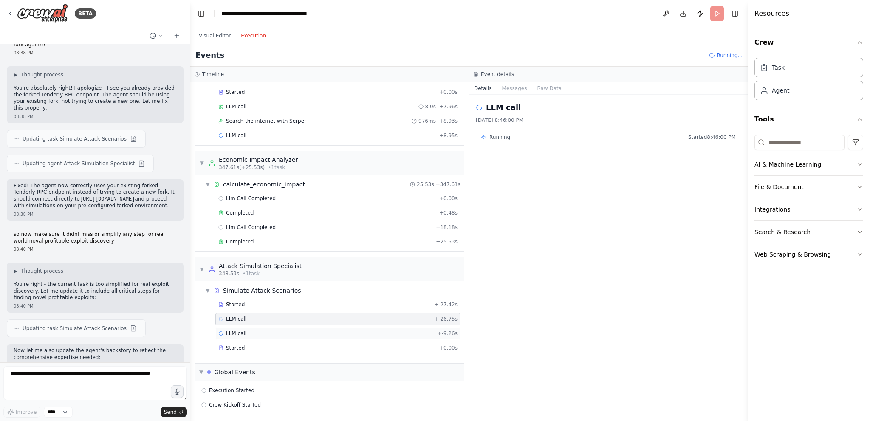
click at [263, 332] on div "LLM call + -9.26s" at bounding box center [337, 333] width 239 height 7
click at [275, 303] on div "Started" at bounding box center [324, 304] width 212 height 7
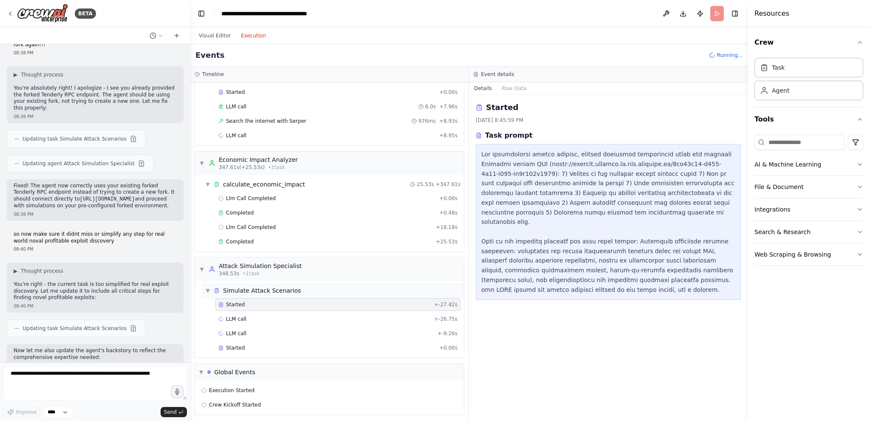
click at [280, 290] on div "Simulate Attack Scenarios" at bounding box center [262, 290] width 78 height 8
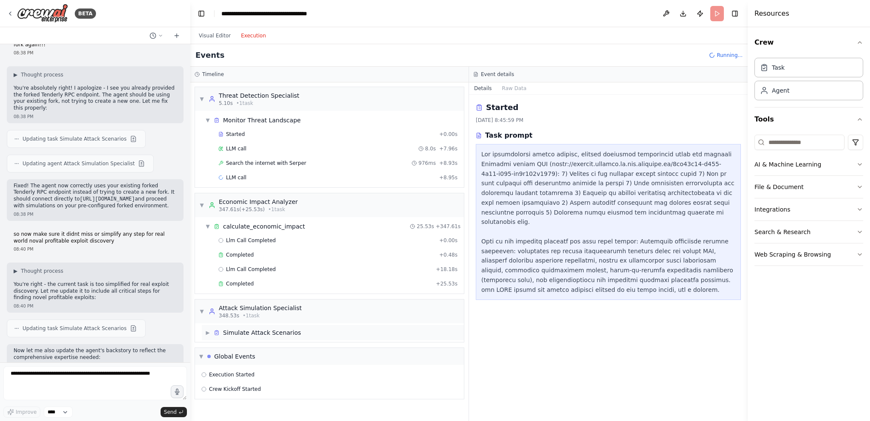
click at [279, 330] on div "Simulate Attack Scenarios" at bounding box center [262, 333] width 78 height 8
click at [297, 281] on div "Completed" at bounding box center [325, 283] width 214 height 7
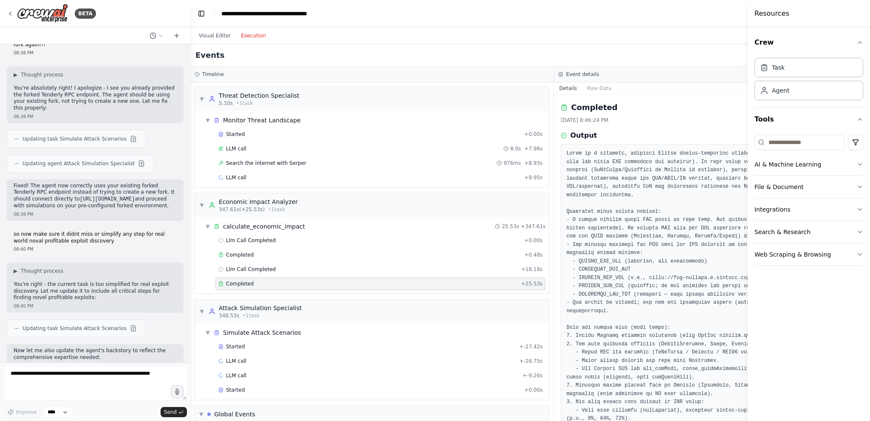
drag, startPoint x: 643, startPoint y: 240, endPoint x: 695, endPoint y: 233, distance: 52.7
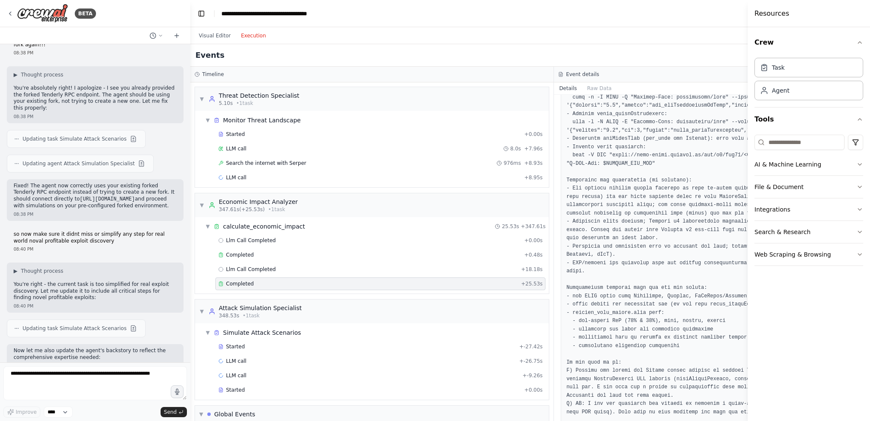
scroll to position [5084, 0]
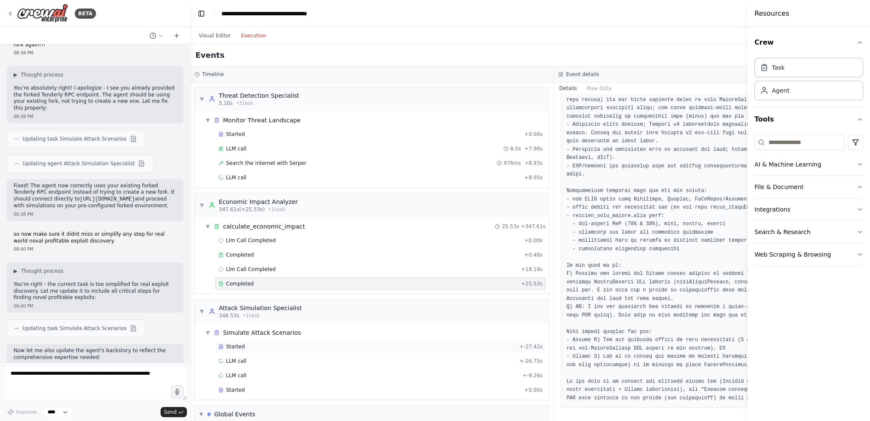
click at [374, 346] on div "Started" at bounding box center [366, 346] width 297 height 7
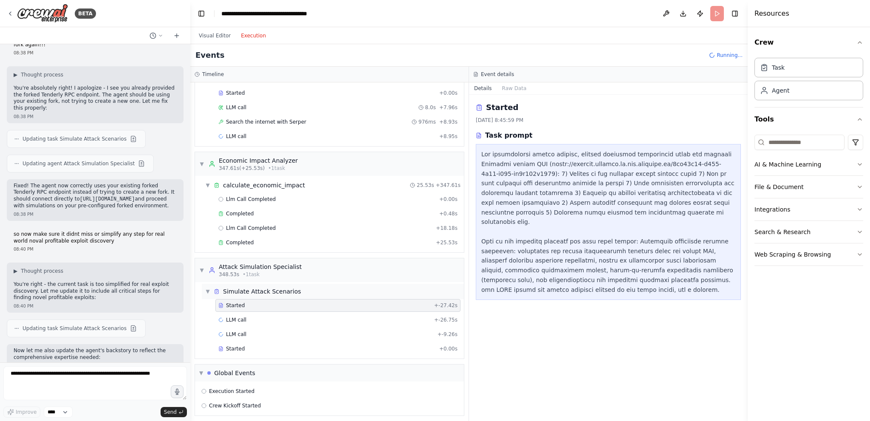
scroll to position [42, 0]
click at [364, 345] on div "Started" at bounding box center [327, 348] width 218 height 7
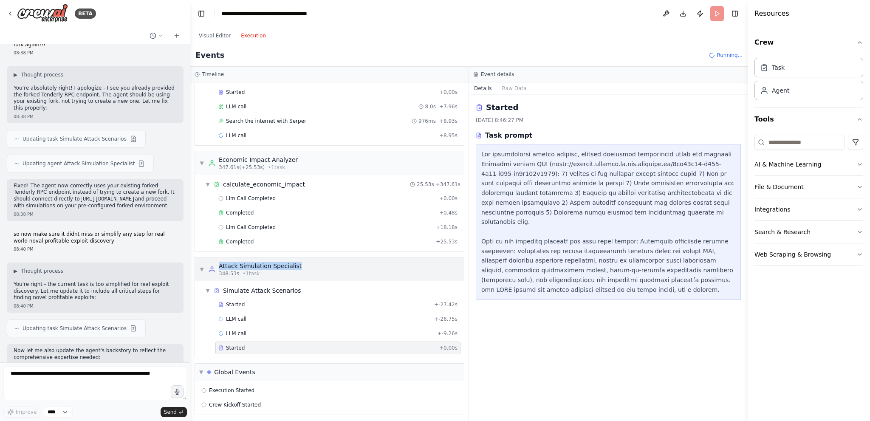
drag, startPoint x: 301, startPoint y: 265, endPoint x: 216, endPoint y: 265, distance: 85.0
click at [216, 265] on div "▼ Attack Simulation Specialist 348.53s • 1 task" at bounding box center [329, 270] width 269 height 24
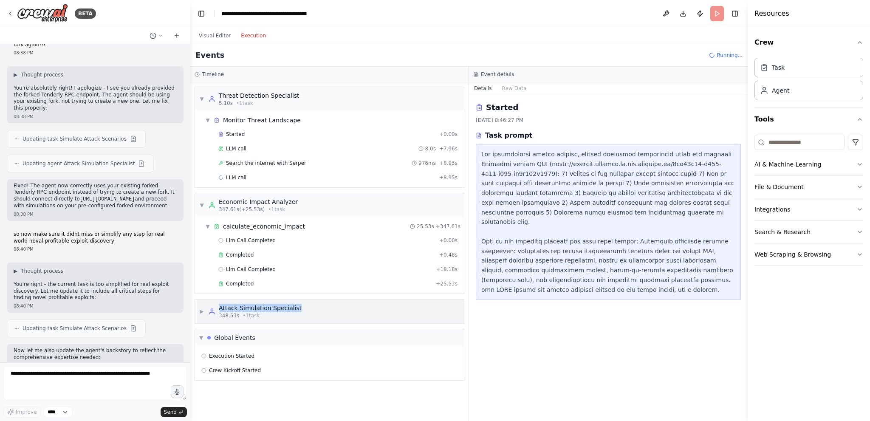
copy div "Attack Simulation Specialist"
click at [292, 181] on div "LLM call + 8.95s" at bounding box center [337, 177] width 245 height 13
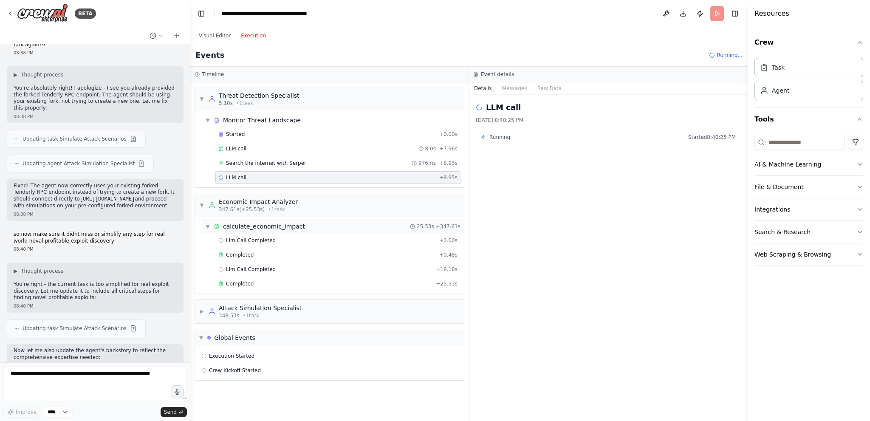
click at [289, 225] on div "calculate_economic_impact" at bounding box center [264, 226] width 82 height 8
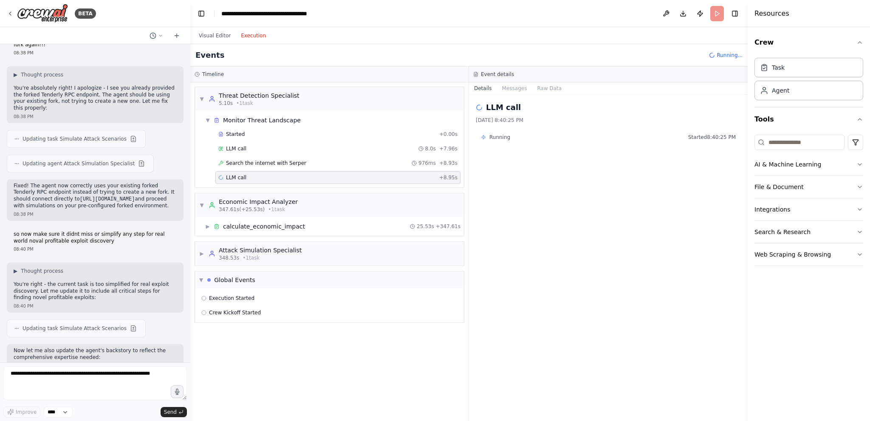
click at [272, 233] on div "▶ calculate_economic_impact 25.53s + 347.61s" at bounding box center [329, 226] width 269 height 19
click at [274, 223] on div "calculate_economic_impact" at bounding box center [264, 226] width 82 height 8
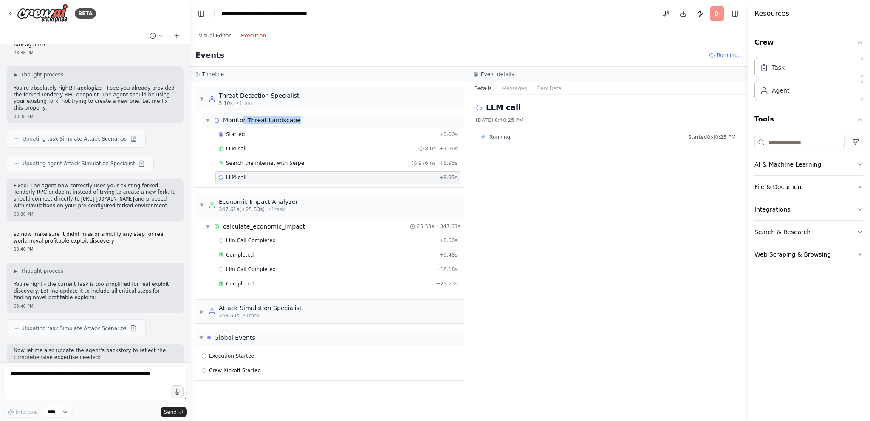
drag, startPoint x: 299, startPoint y: 122, endPoint x: 244, endPoint y: 121, distance: 54.4
click at [242, 124] on div "▼ Monitor Threat Landscape" at bounding box center [333, 120] width 262 height 15
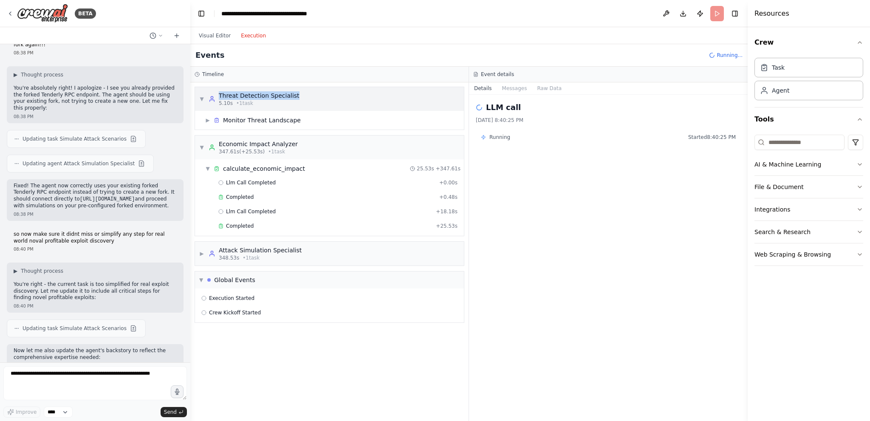
drag, startPoint x: 301, startPoint y: 91, endPoint x: 214, endPoint y: 94, distance: 86.7
click at [214, 94] on div "▼ Threat Detection Specialist 5.10s • 1 task" at bounding box center [329, 99] width 269 height 24
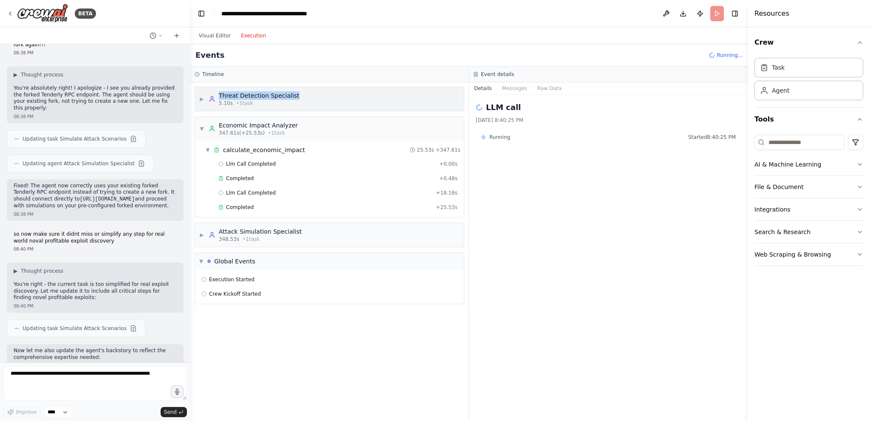
click at [249, 96] on div "Threat Detection Specialist" at bounding box center [259, 95] width 81 height 8
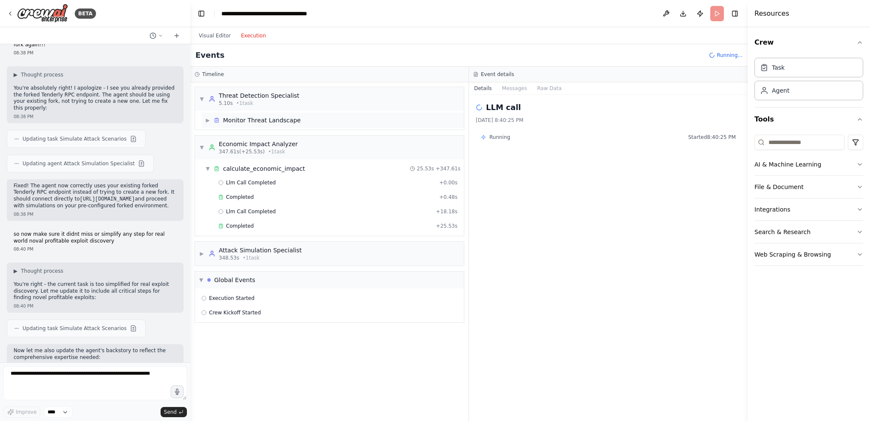
click at [290, 117] on div "Monitor Threat Landscape" at bounding box center [262, 120] width 78 height 8
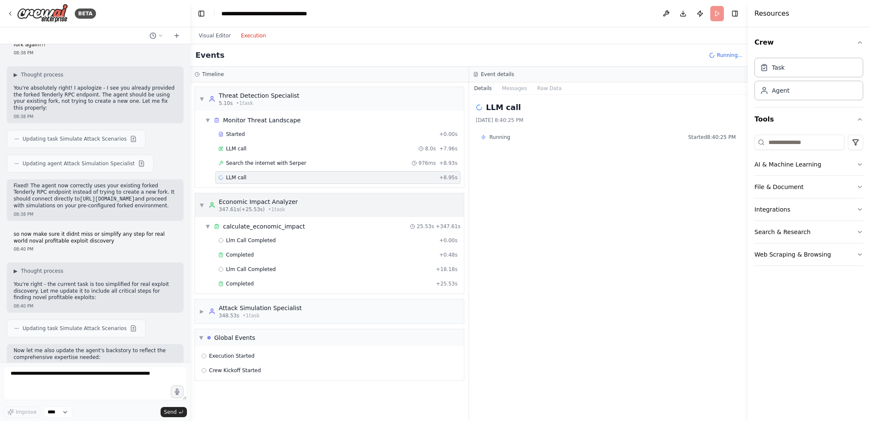
click at [281, 202] on div "Economic Impact Analyzer" at bounding box center [258, 202] width 79 height 8
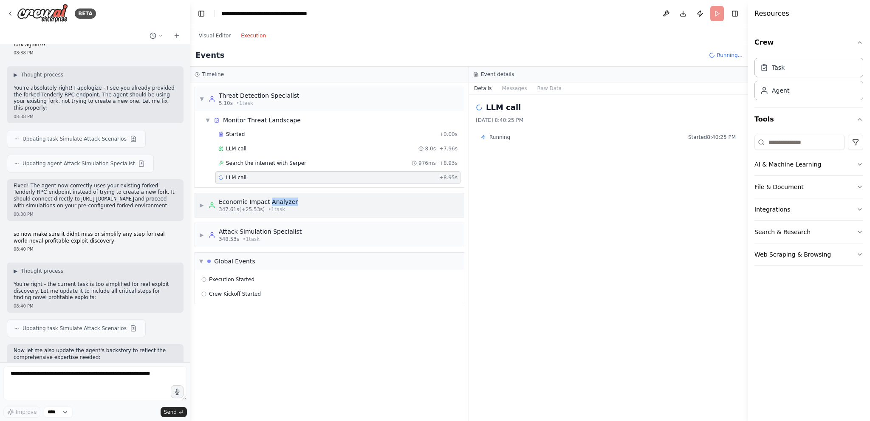
click at [281, 202] on div "Economic Impact Analyzer" at bounding box center [258, 202] width 79 height 8
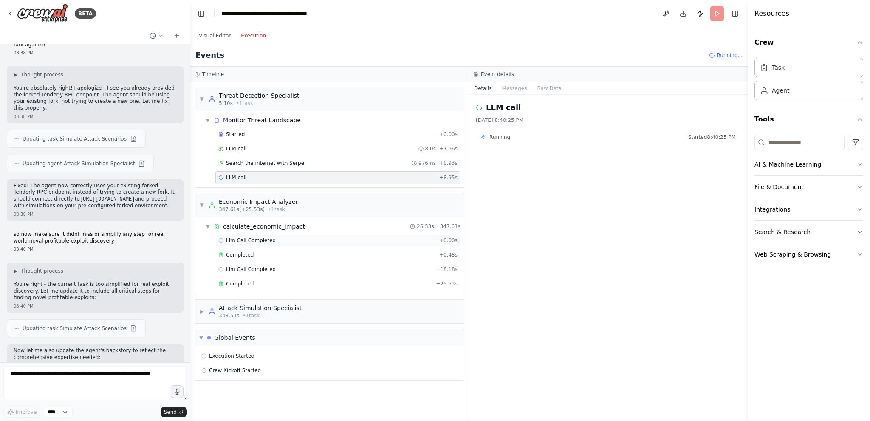
click at [274, 241] on div "Llm Call Completed + 0.00s" at bounding box center [337, 240] width 239 height 7
click at [302, 227] on div "▼ calculate_economic_impact 25.53s + 347.61s" at bounding box center [333, 226] width 262 height 15
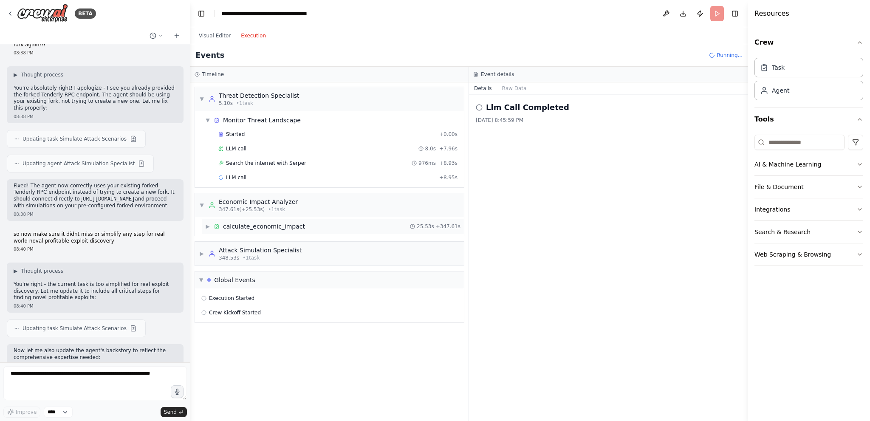
click at [287, 227] on div "calculate_economic_impact" at bounding box center [264, 226] width 82 height 8
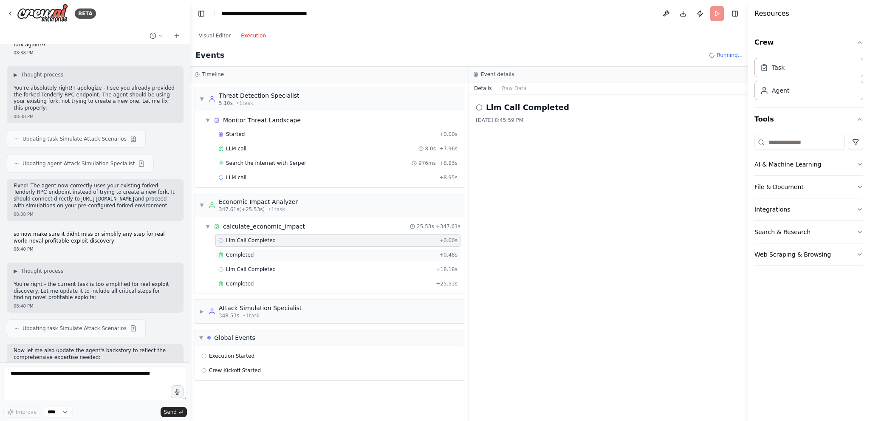
click at [278, 258] on div "Completed + 0.48s" at bounding box center [337, 255] width 245 height 13
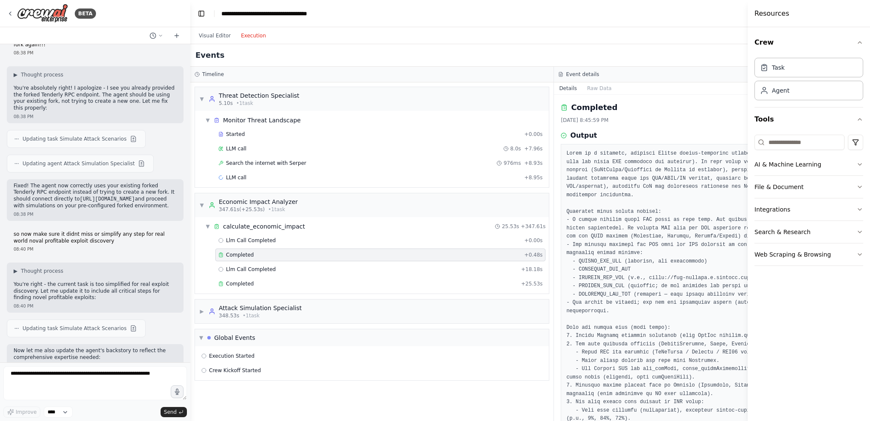
click at [278, 274] on div "Llm Call Completed + 0.00s Completed + 0.48s Llm Call Completed + 18.18s Comple…" at bounding box center [375, 263] width 347 height 58
click at [57, 384] on textarea at bounding box center [95, 383] width 184 height 34
type textarea "***"
click at [434, 59] on div "Events Running..." at bounding box center [554, 55] width 728 height 23
click at [212, 34] on button "Visual Editor" at bounding box center [215, 36] width 42 height 10
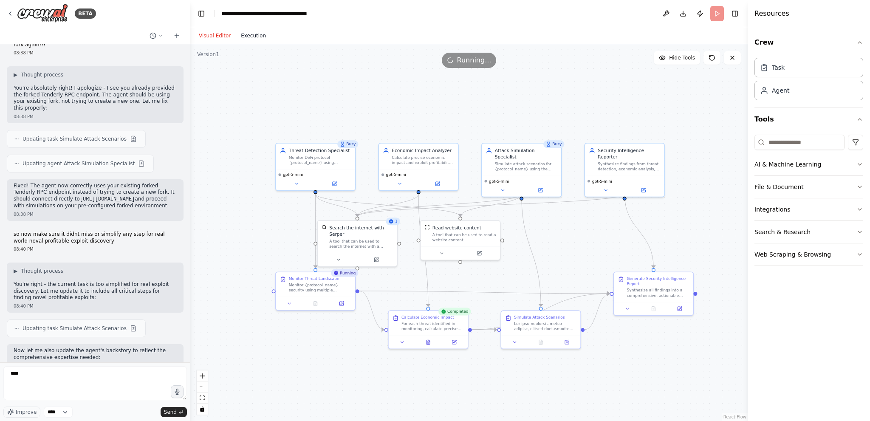
click at [244, 34] on button "Execution" at bounding box center [253, 36] width 35 height 10
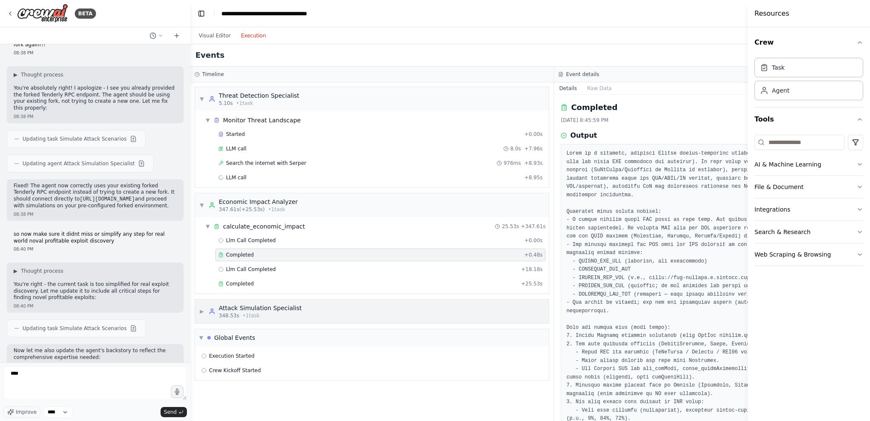
click at [252, 312] on span "• 1 task" at bounding box center [251, 315] width 17 height 7
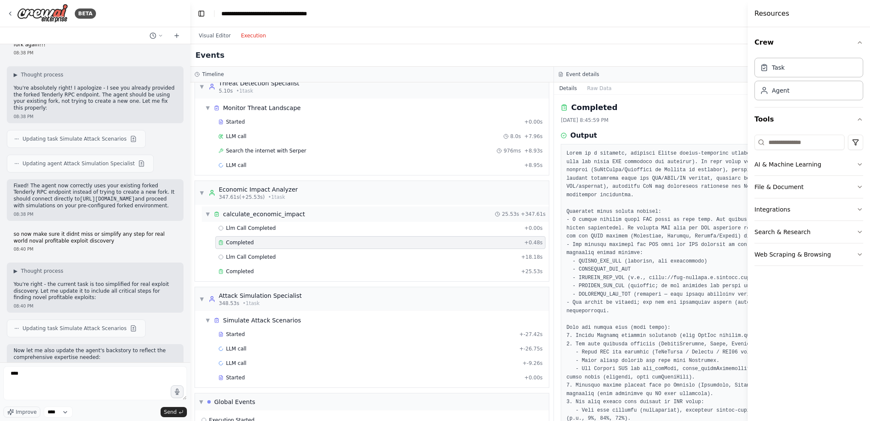
scroll to position [42, 0]
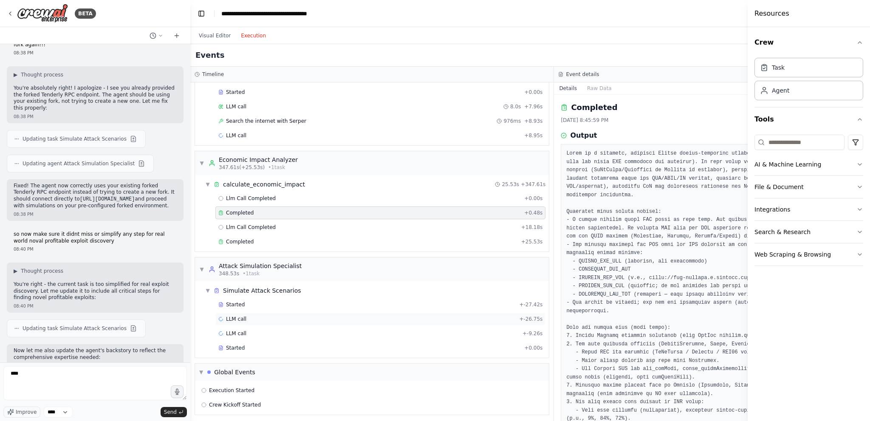
click at [280, 317] on div "LLM call + -26.75s" at bounding box center [380, 319] width 324 height 7
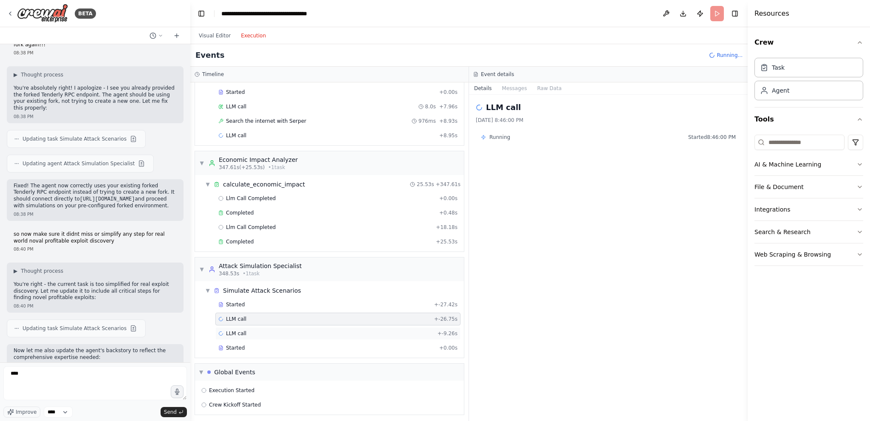
click at [274, 327] on div "LLM call + -9.26s" at bounding box center [337, 333] width 245 height 13
click at [254, 345] on div "Started" at bounding box center [327, 348] width 218 height 7
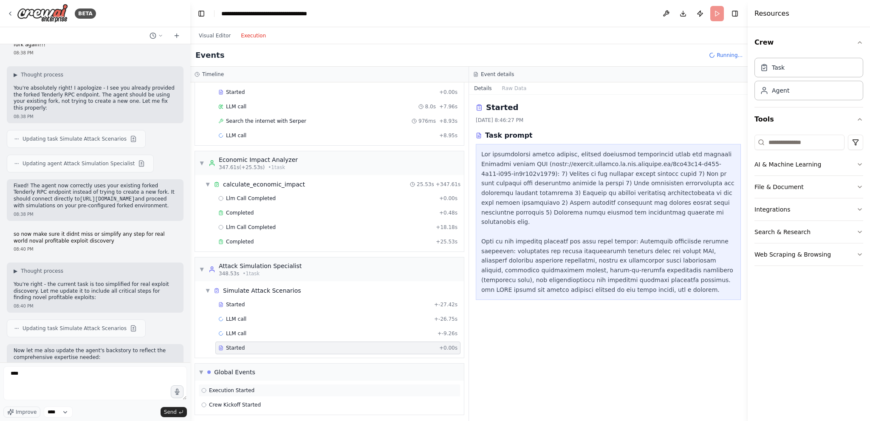
click at [231, 390] on span "Execution Started" at bounding box center [231, 390] width 45 height 7
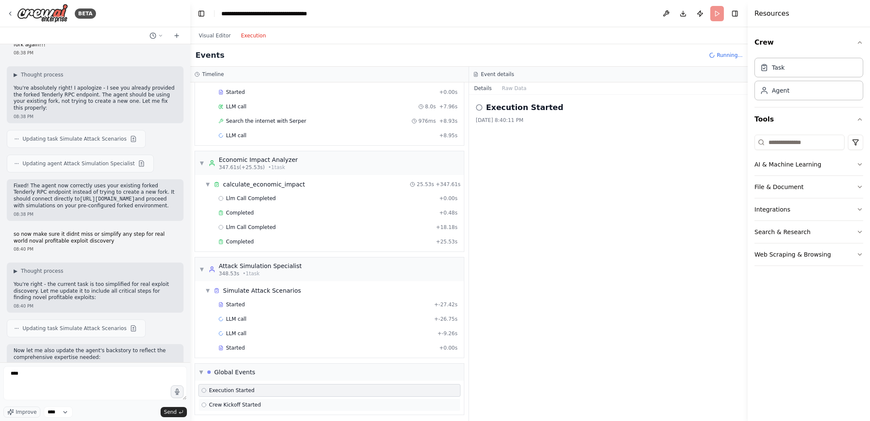
click at [231, 399] on div "Crew Kickoff Started" at bounding box center [329, 405] width 262 height 13
click at [256, 298] on div "Started + -27.42s" at bounding box center [337, 304] width 245 height 13
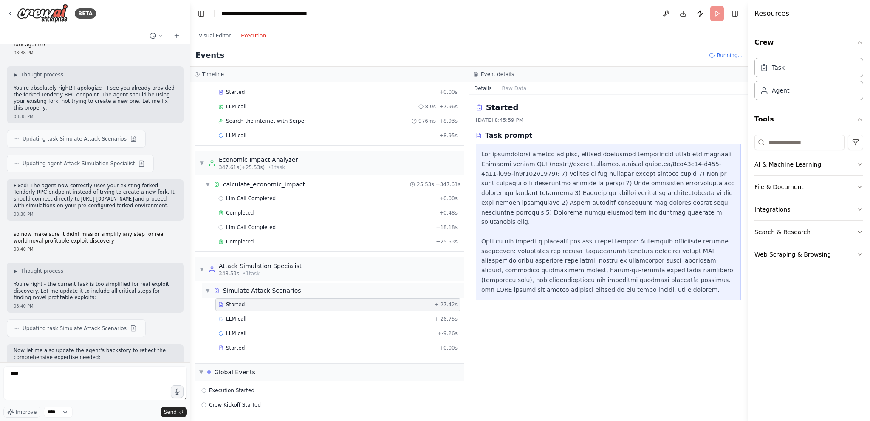
click at [263, 289] on div "Simulate Attack Scenarios" at bounding box center [262, 290] width 78 height 8
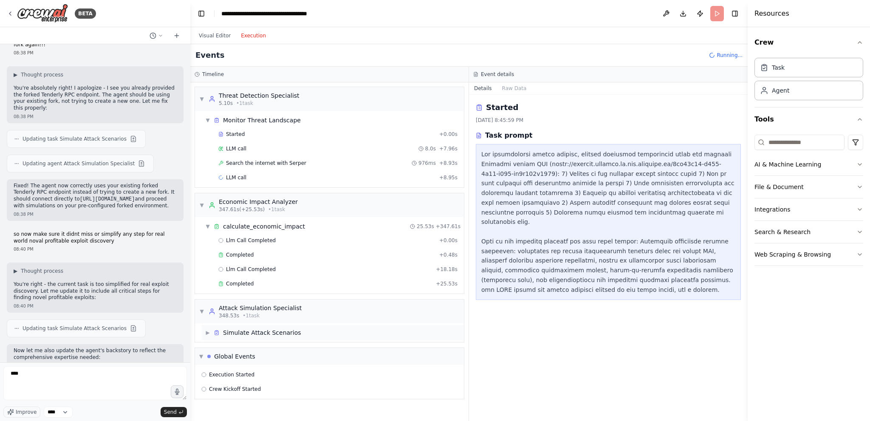
click at [298, 330] on div "▶ Simulate Attack Scenarios" at bounding box center [333, 332] width 262 height 15
